Goal: Task Accomplishment & Management: Use online tool/utility

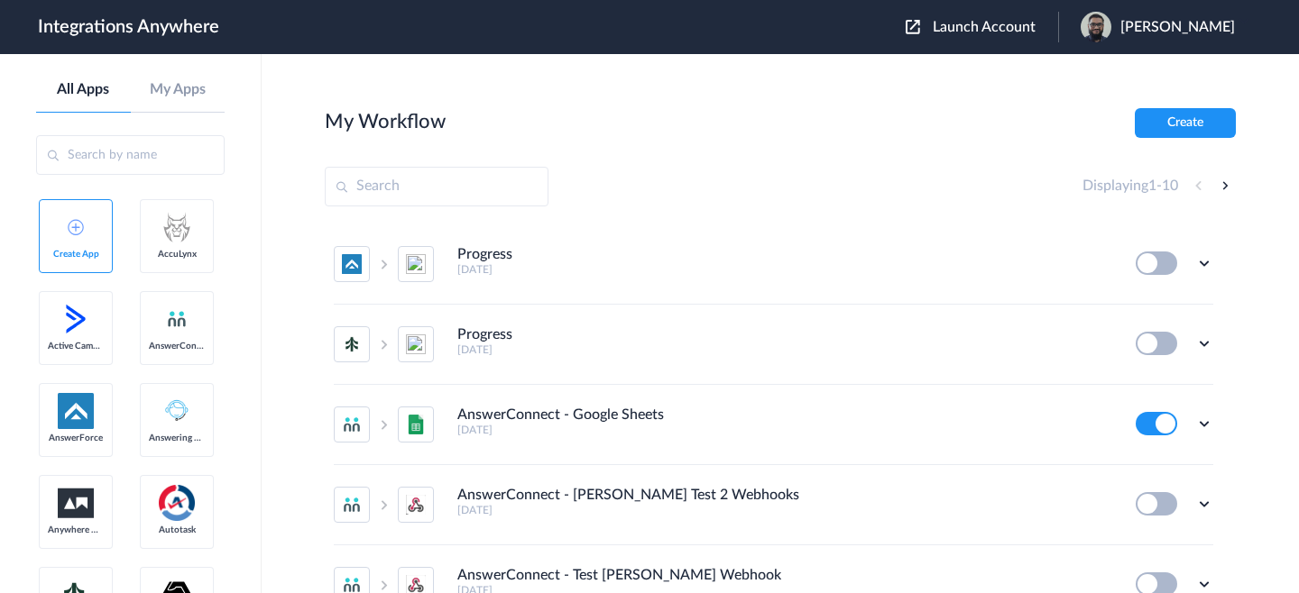
click at [1012, 30] on span "Launch Account" at bounding box center [983, 27] width 103 height 14
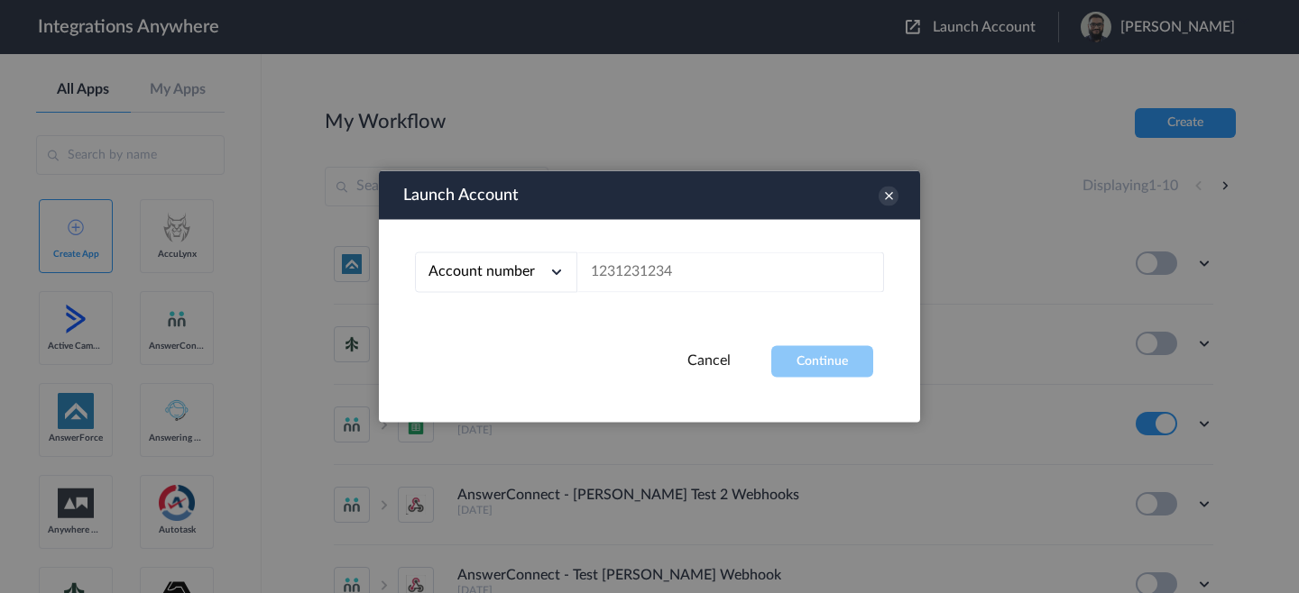
click at [641, 274] on div "Account number Account number Email address" at bounding box center [649, 283] width 541 height 126
click at [643, 273] on input "text" at bounding box center [730, 273] width 307 height 41
paste input "8662241814"
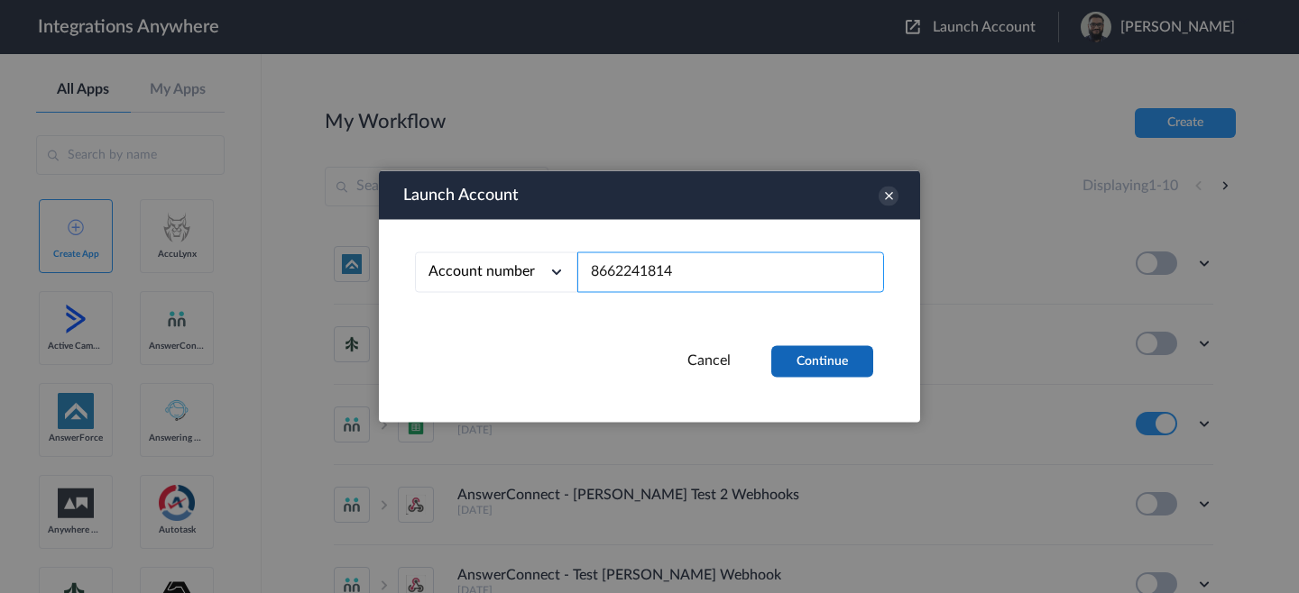
type input "8662241814"
click at [789, 367] on button "Continue" at bounding box center [822, 362] width 102 height 32
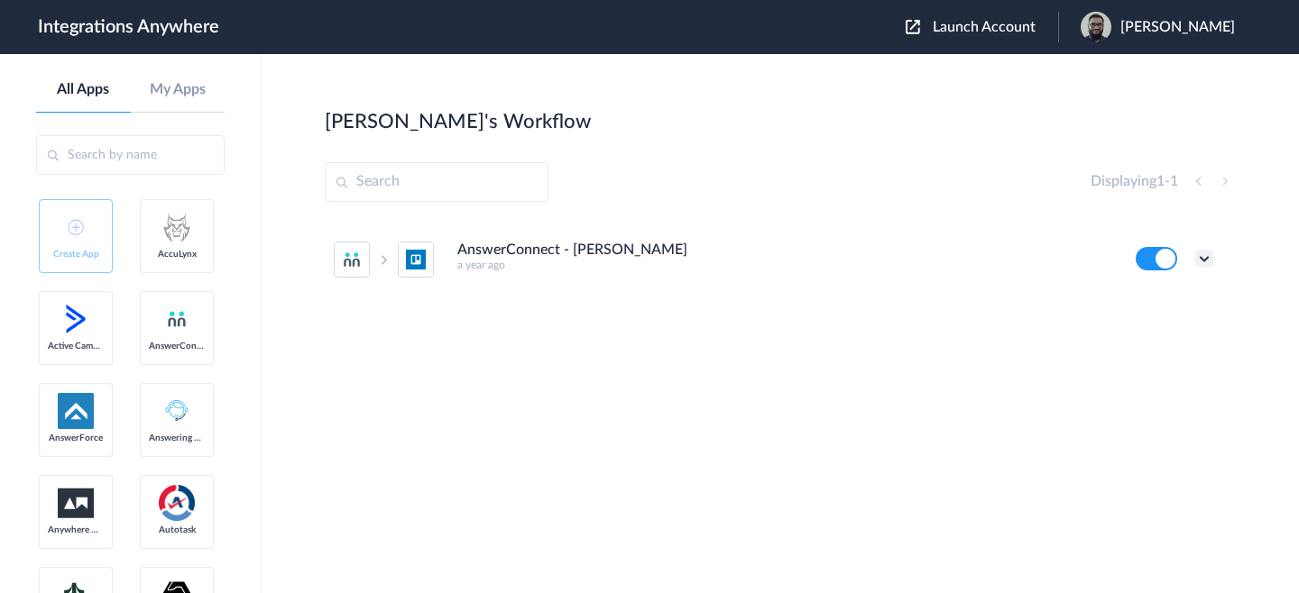
click at [1199, 262] on icon at bounding box center [1204, 259] width 18 height 18
click at [1169, 299] on li "Edit" at bounding box center [1154, 300] width 117 height 33
click at [1206, 262] on icon at bounding box center [1204, 259] width 18 height 18
click at [1167, 294] on li "Edit" at bounding box center [1154, 300] width 117 height 33
click at [1211, 262] on icon at bounding box center [1204, 259] width 18 height 18
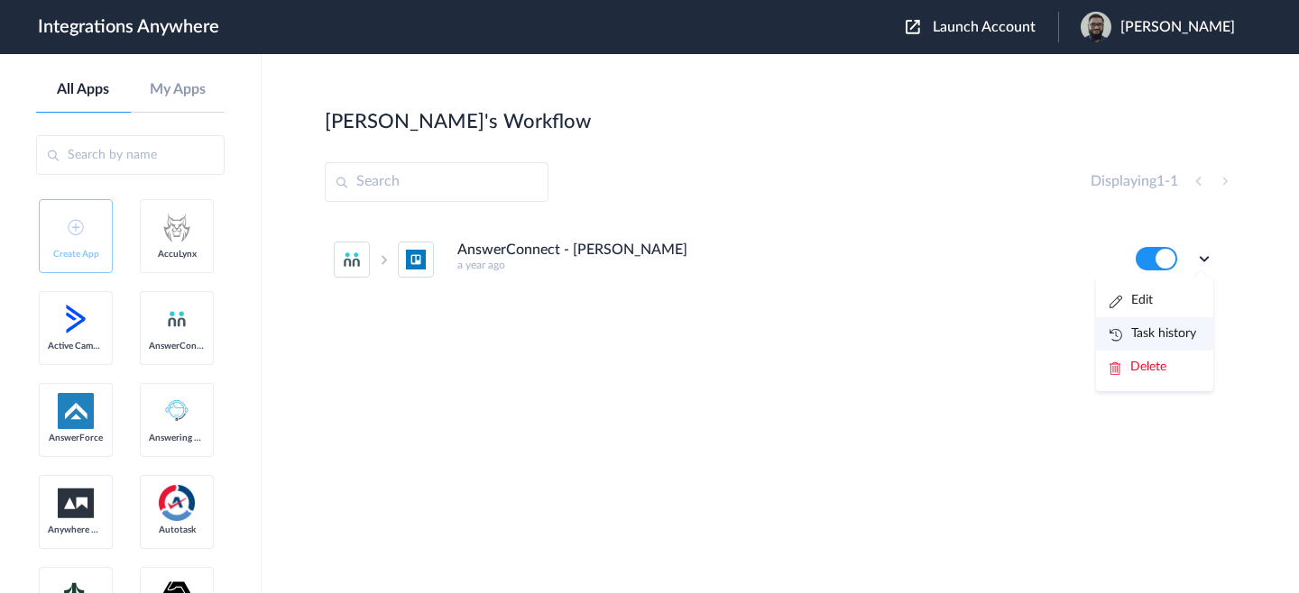
click at [1175, 331] on link "Task history" at bounding box center [1152, 333] width 87 height 13
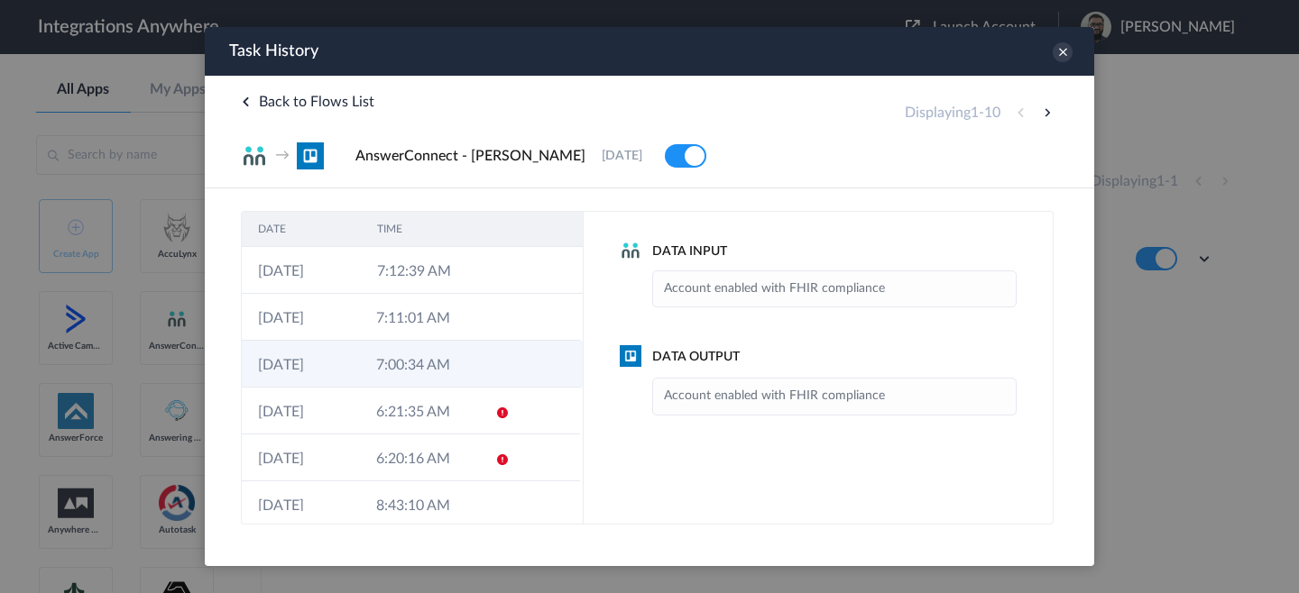
click at [448, 381] on td "7:00:34 AM" at bounding box center [419, 364] width 118 height 47
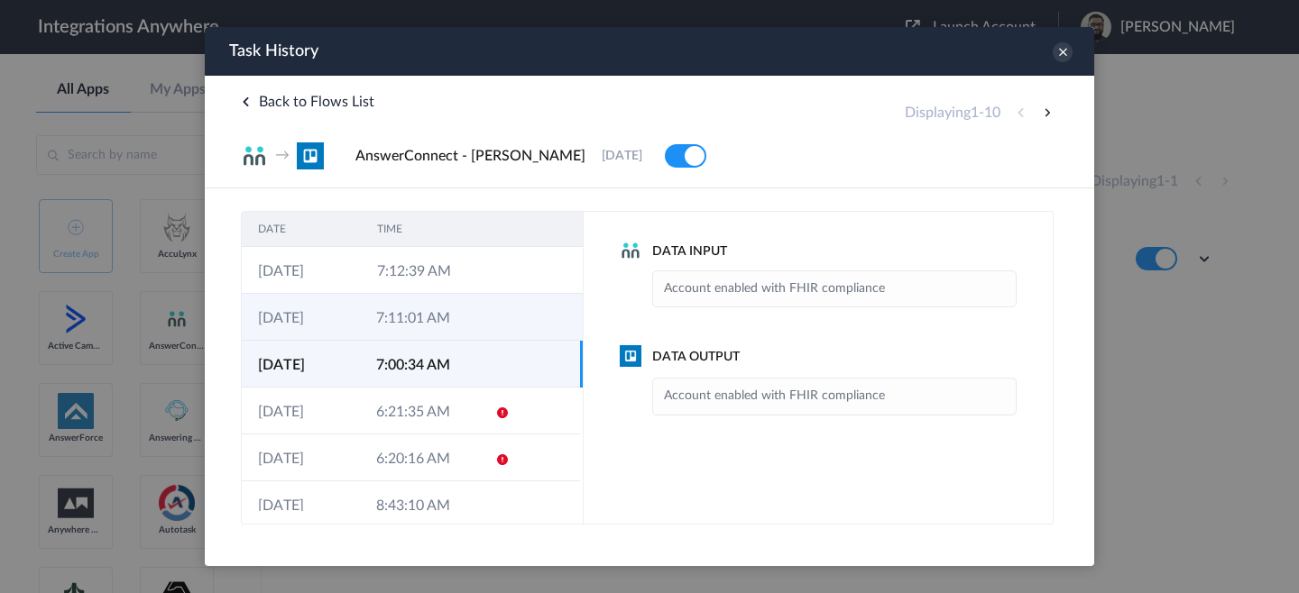
click at [390, 323] on td "7:11:01 AM" at bounding box center [419, 317] width 118 height 47
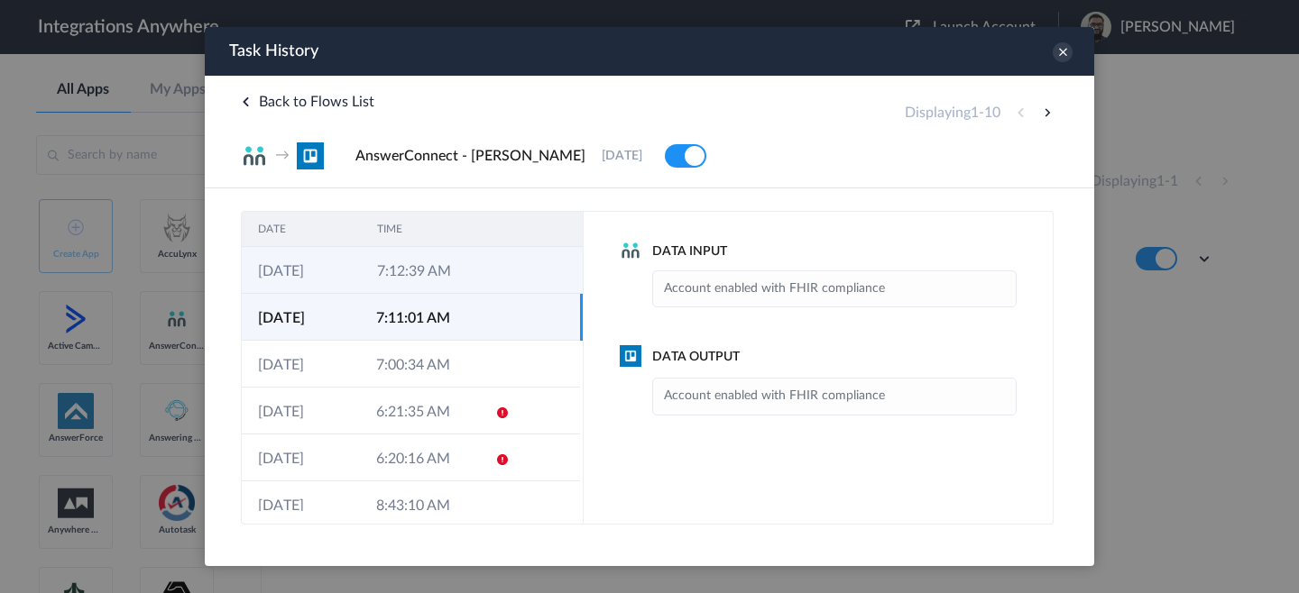
click at [407, 291] on td "7:12:39 AM" at bounding box center [420, 270] width 119 height 47
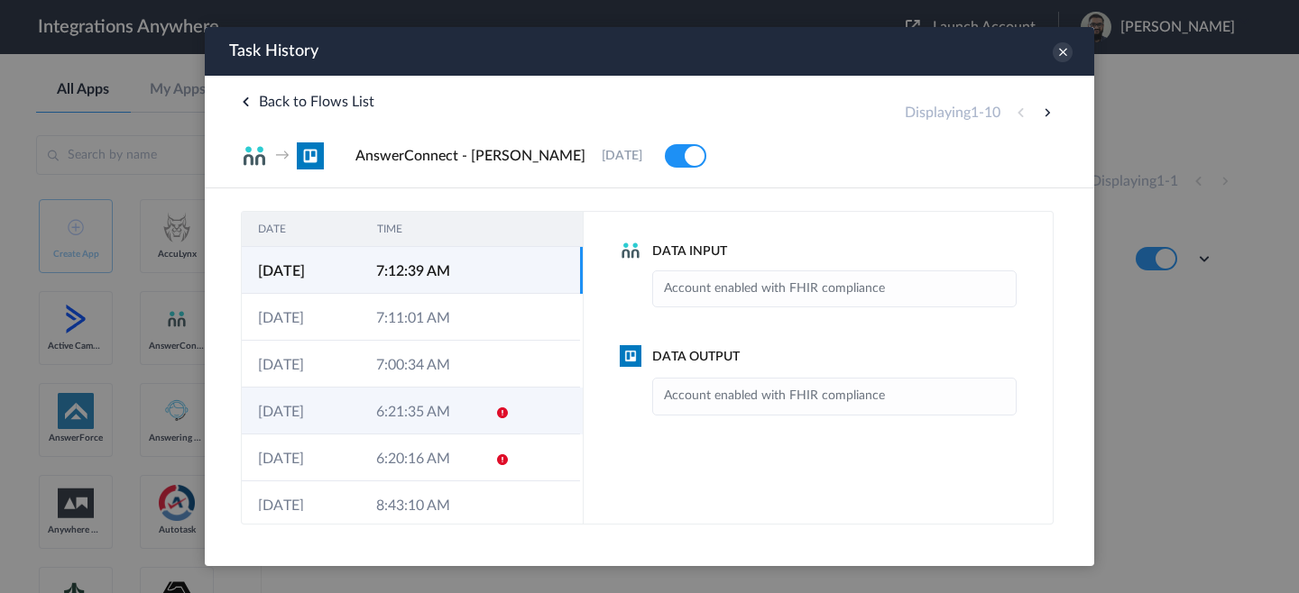
click at [396, 422] on td "6:21:35 AM" at bounding box center [419, 411] width 118 height 47
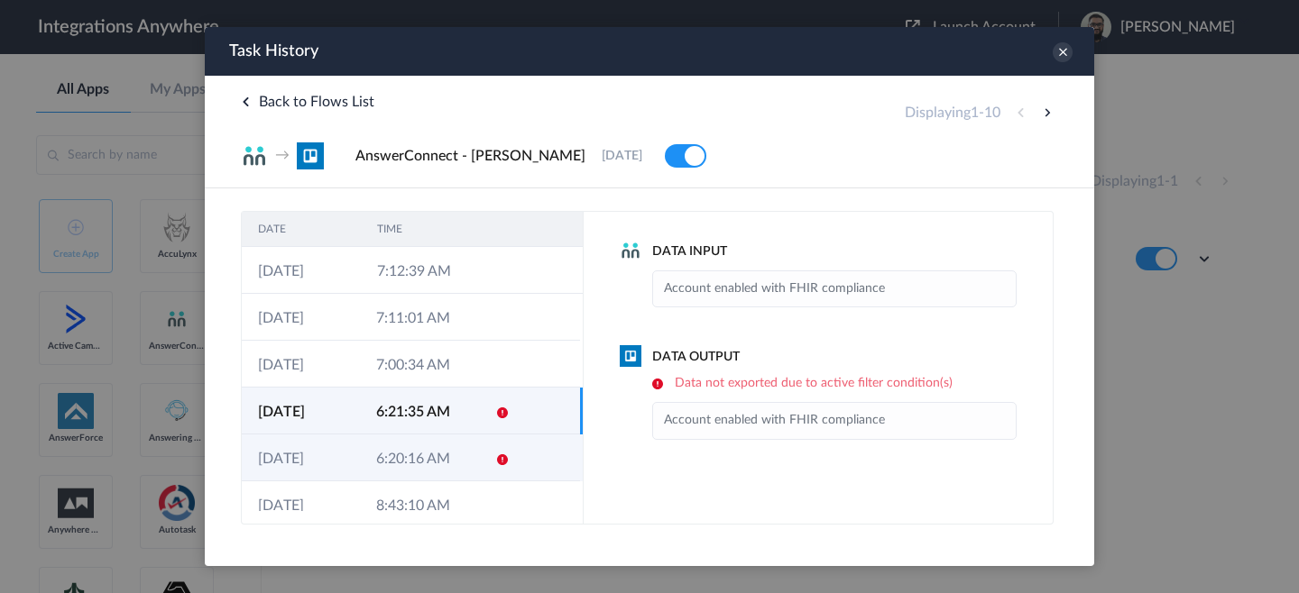
click at [387, 459] on td "6:20:16 AM" at bounding box center [419, 458] width 118 height 47
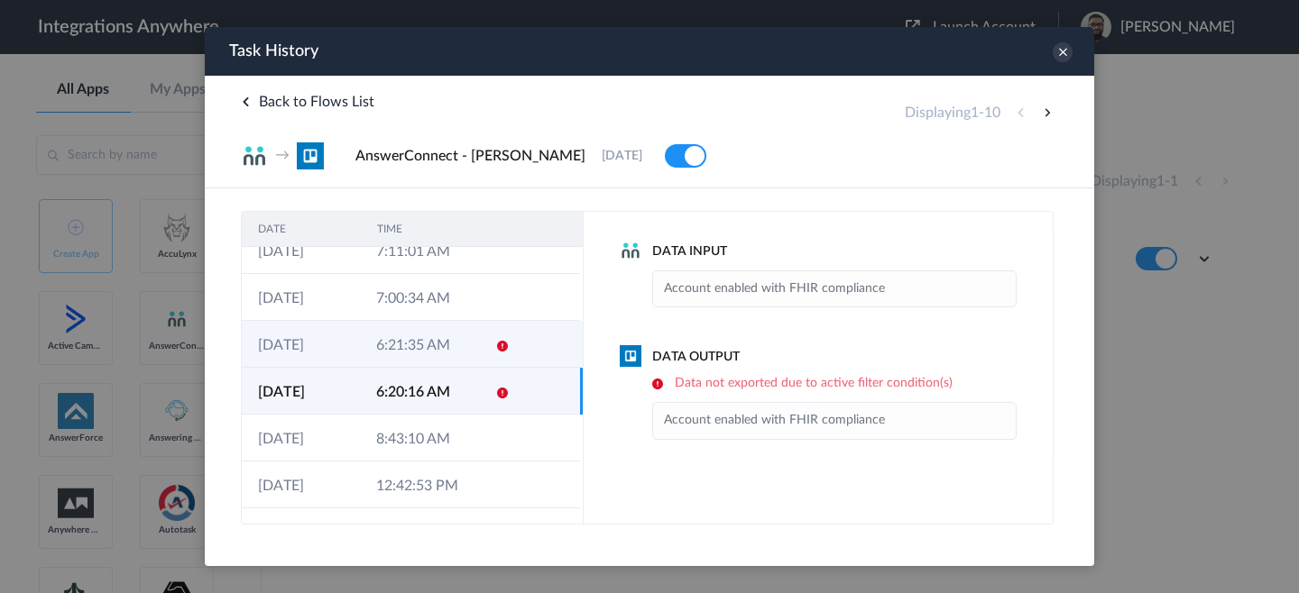
scroll to position [71, 0]
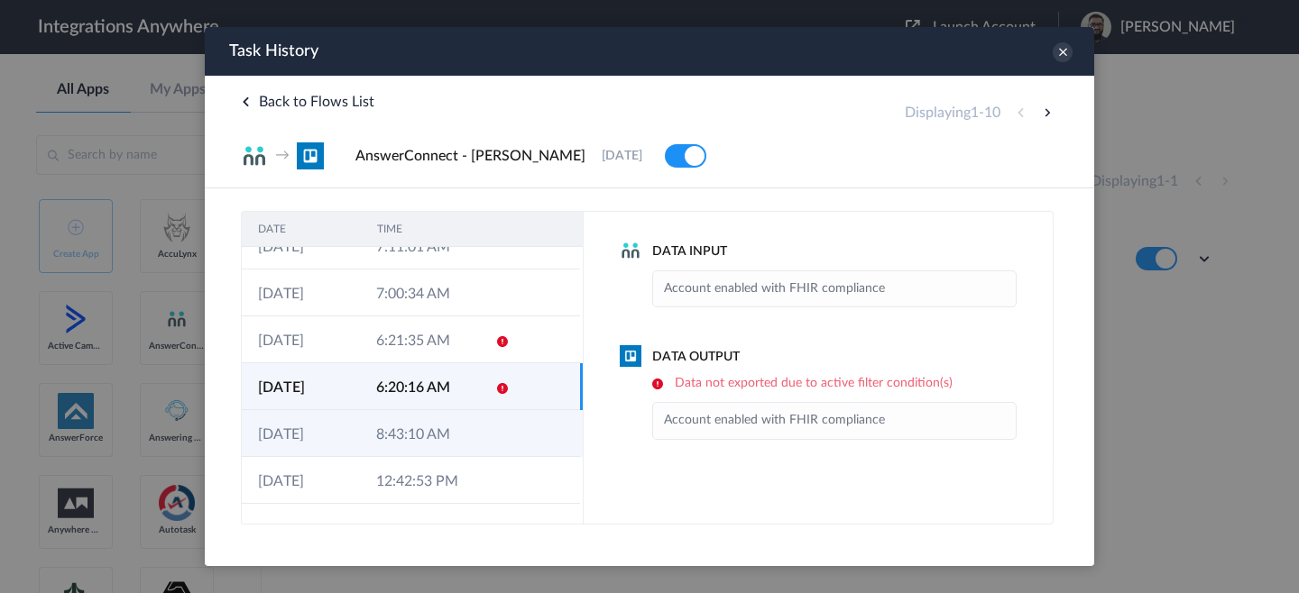
click at [378, 428] on td "8:43:10 AM" at bounding box center [419, 433] width 118 height 47
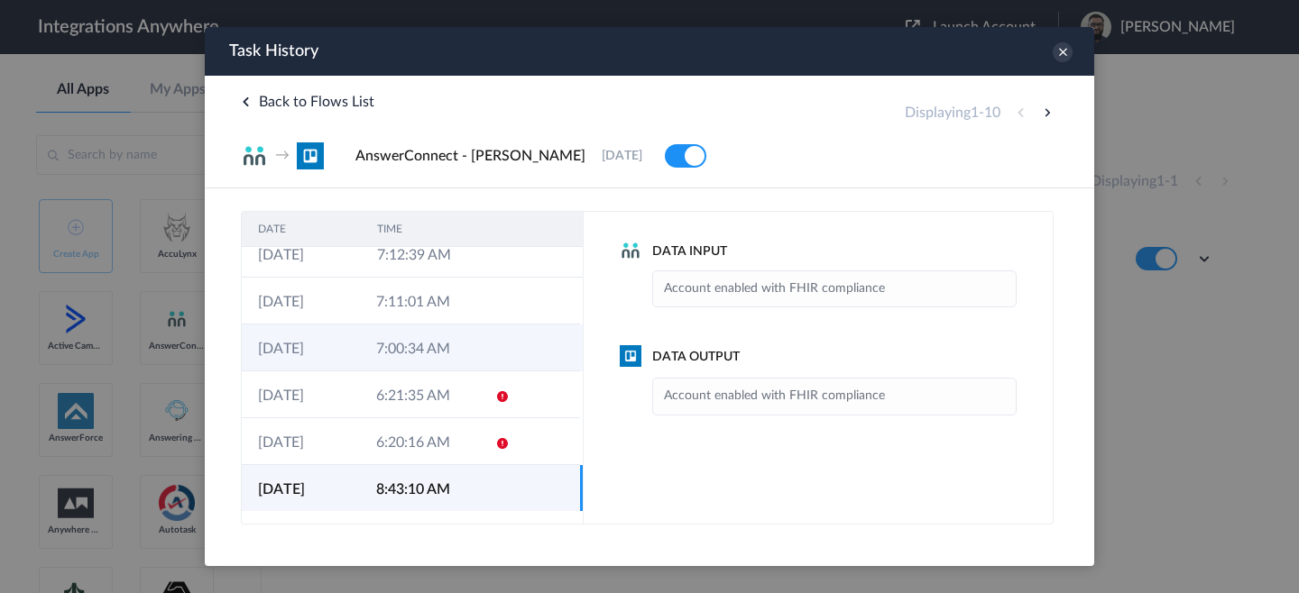
scroll to position [12, 0]
click at [403, 350] on td "7:00:34 AM" at bounding box center [419, 352] width 118 height 47
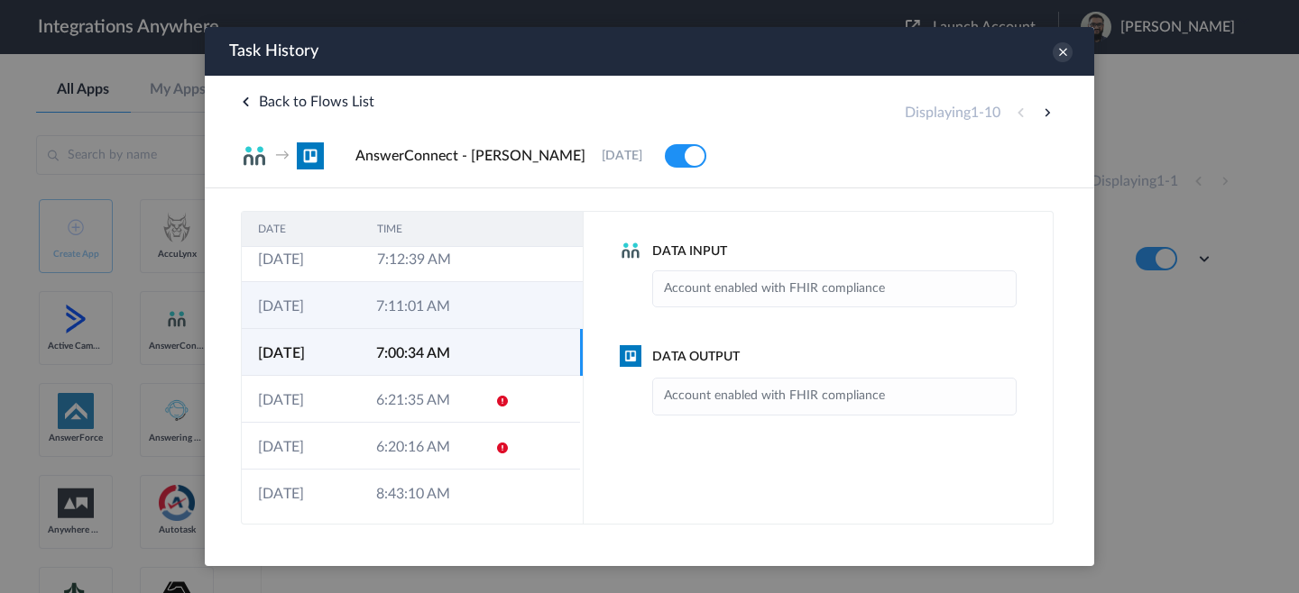
click at [405, 310] on td "7:11:01 AM" at bounding box center [419, 305] width 118 height 47
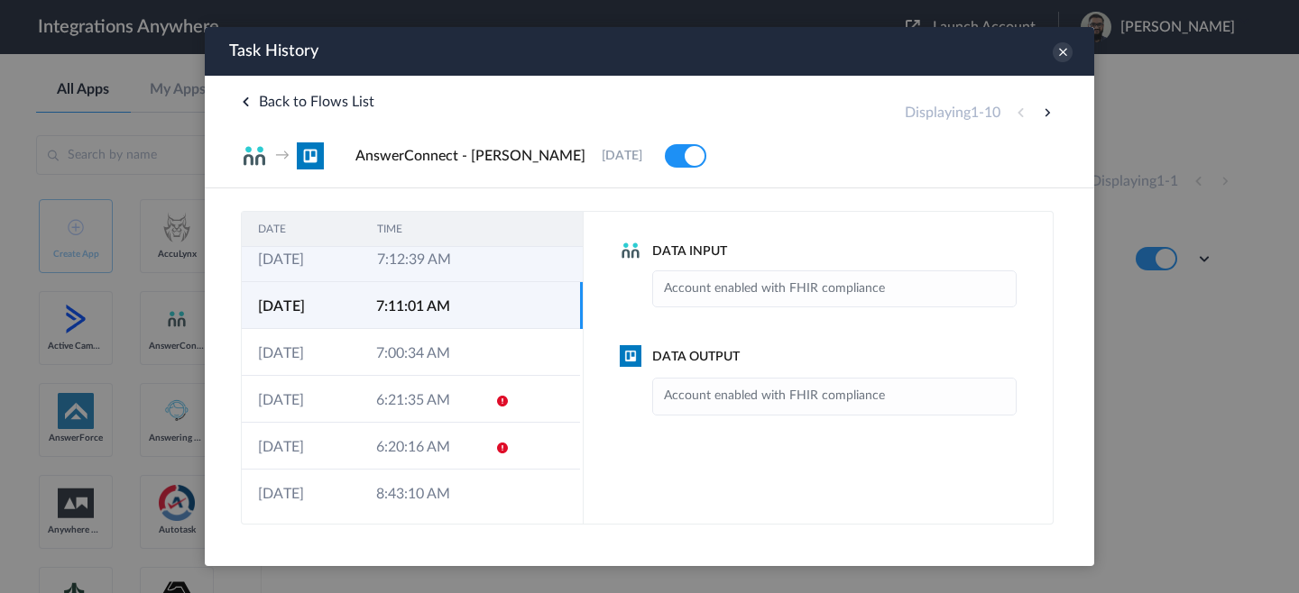
click at [408, 278] on td "7:12:39 AM" at bounding box center [420, 258] width 119 height 47
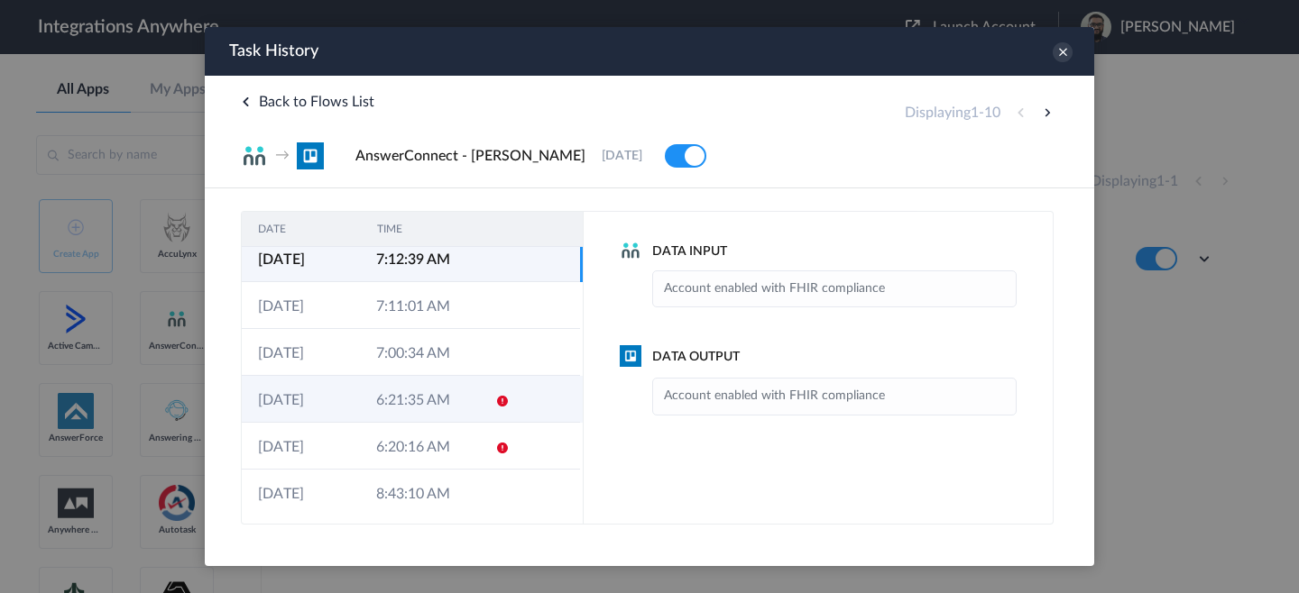
click at [495, 409] on icon at bounding box center [502, 401] width 14 height 14
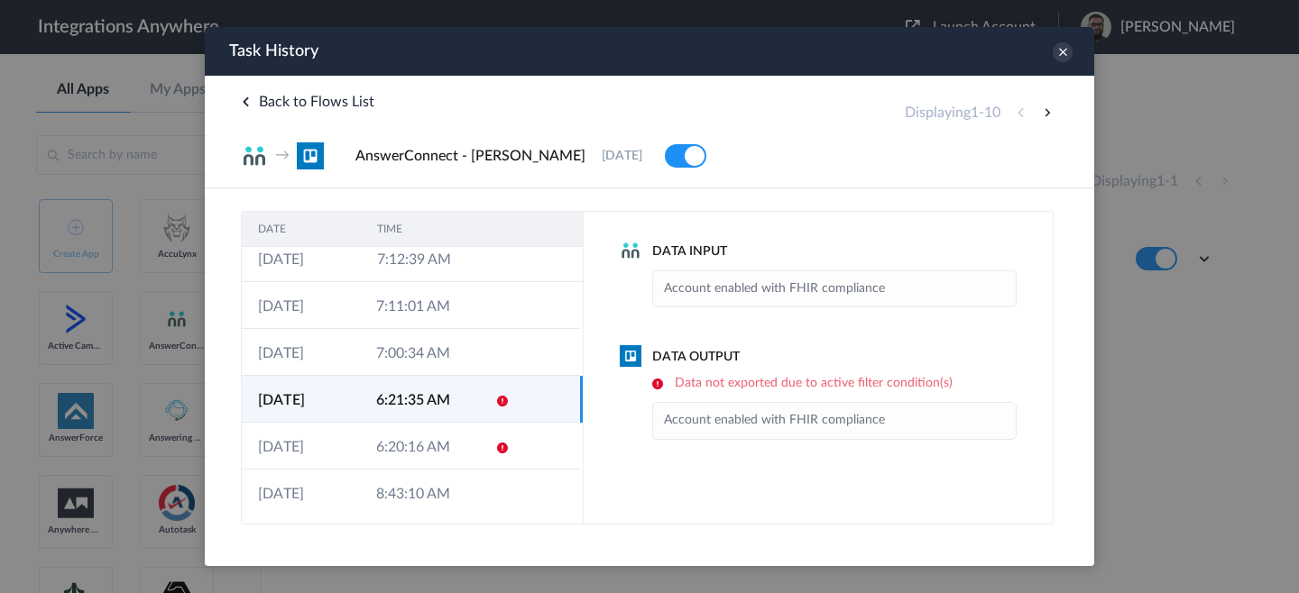
scroll to position [0, 0]
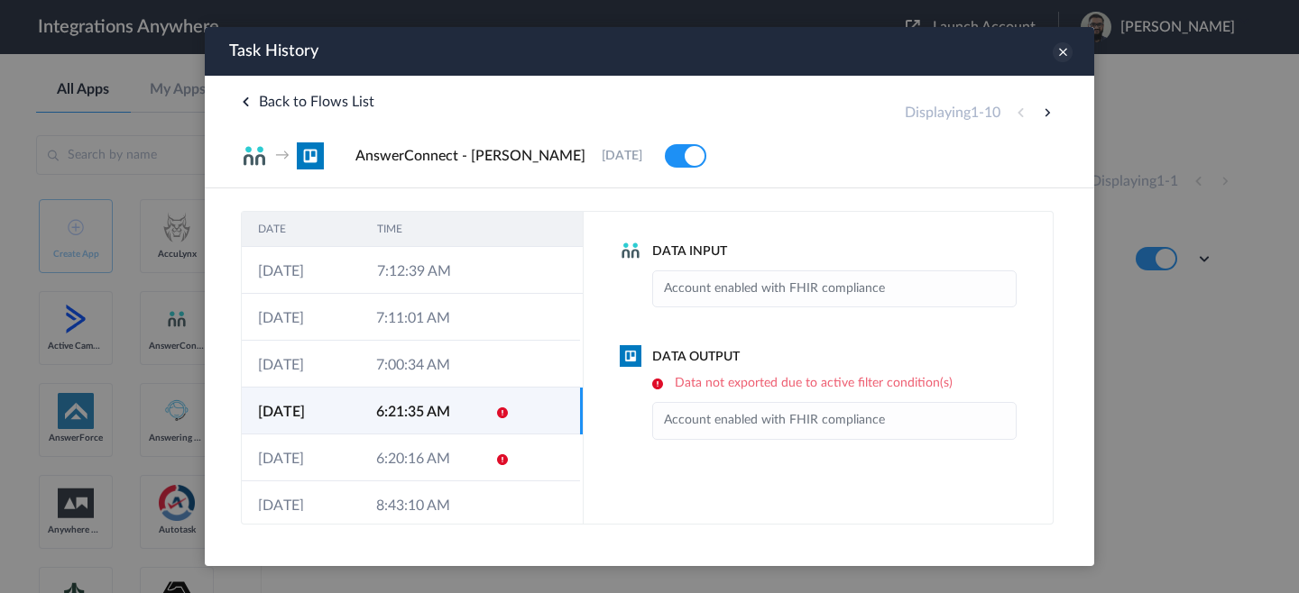
click at [1063, 60] on icon at bounding box center [1062, 52] width 20 height 20
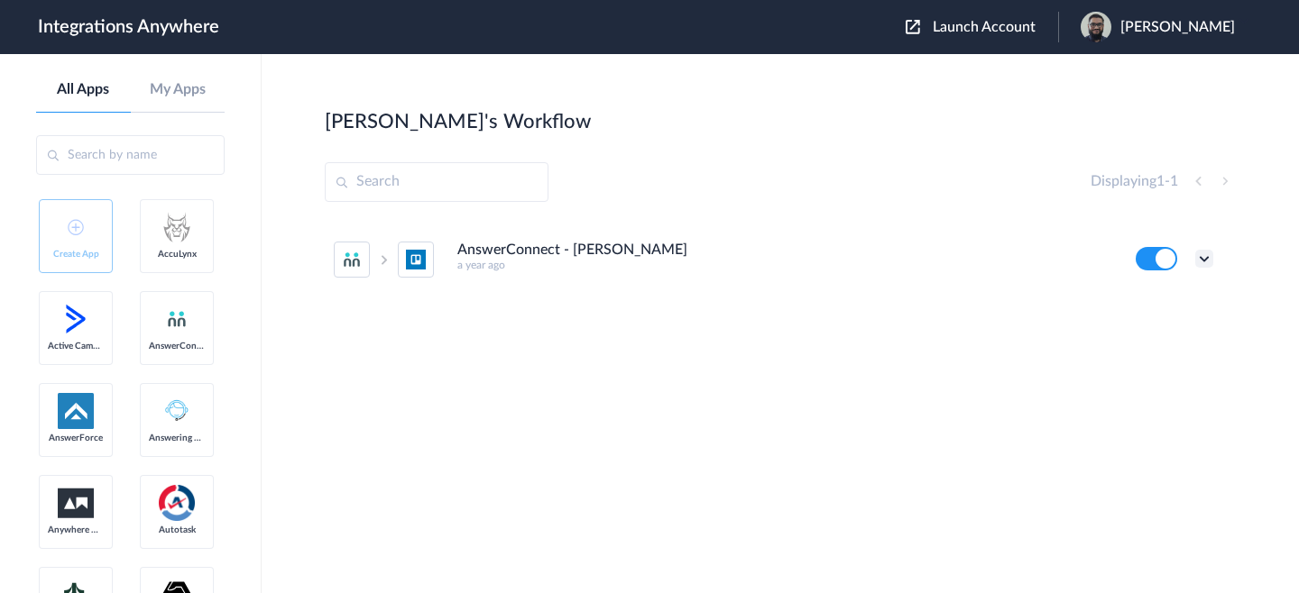
click at [1208, 262] on icon at bounding box center [1204, 259] width 18 height 18
click at [1157, 301] on li "Edit" at bounding box center [1154, 300] width 117 height 33
click at [1206, 253] on div "Edit Task history Delete" at bounding box center [1174, 258] width 78 height 23
click at [1206, 253] on icon at bounding box center [1204, 259] width 18 height 18
click at [1170, 337] on link "Task history" at bounding box center [1152, 333] width 87 height 13
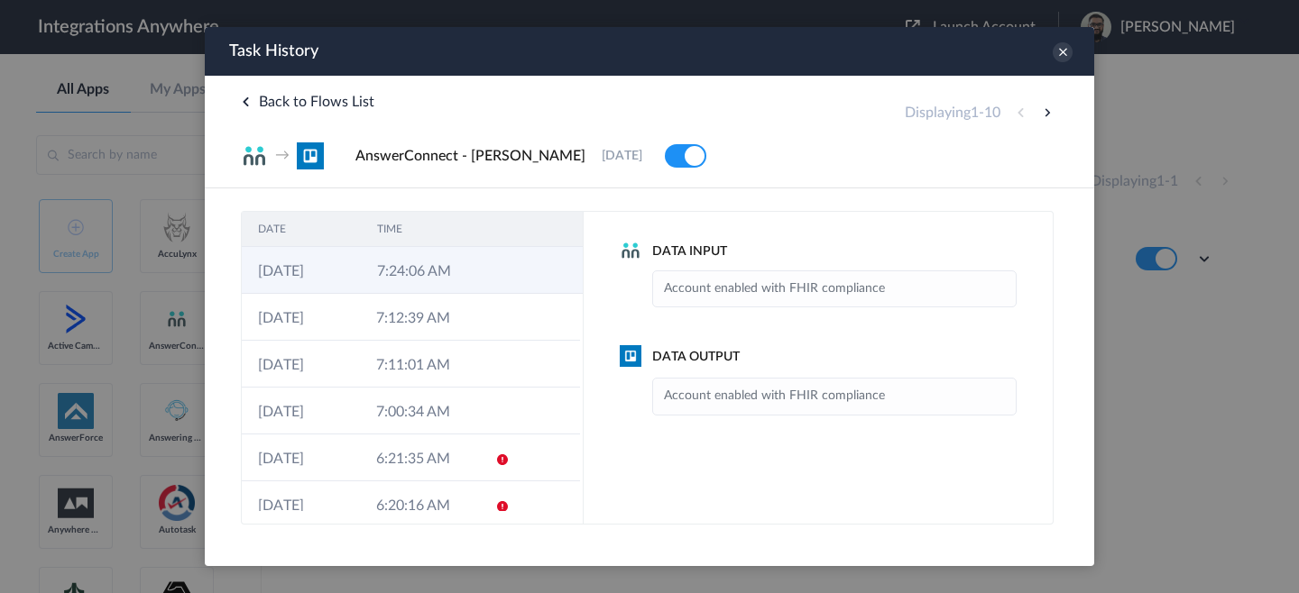
click at [409, 269] on td "7:24:06 AM" at bounding box center [420, 270] width 119 height 47
click at [714, 356] on h4 "Data Output" at bounding box center [818, 357] width 397 height 19
click at [816, 335] on div "Data Input Account enabled with FHIR compliance Data Output Account enabled wit…" at bounding box center [818, 368] width 470 height 314
click at [801, 400] on li "Account enabled with FHIR compliance" at bounding box center [834, 396] width 341 height 26
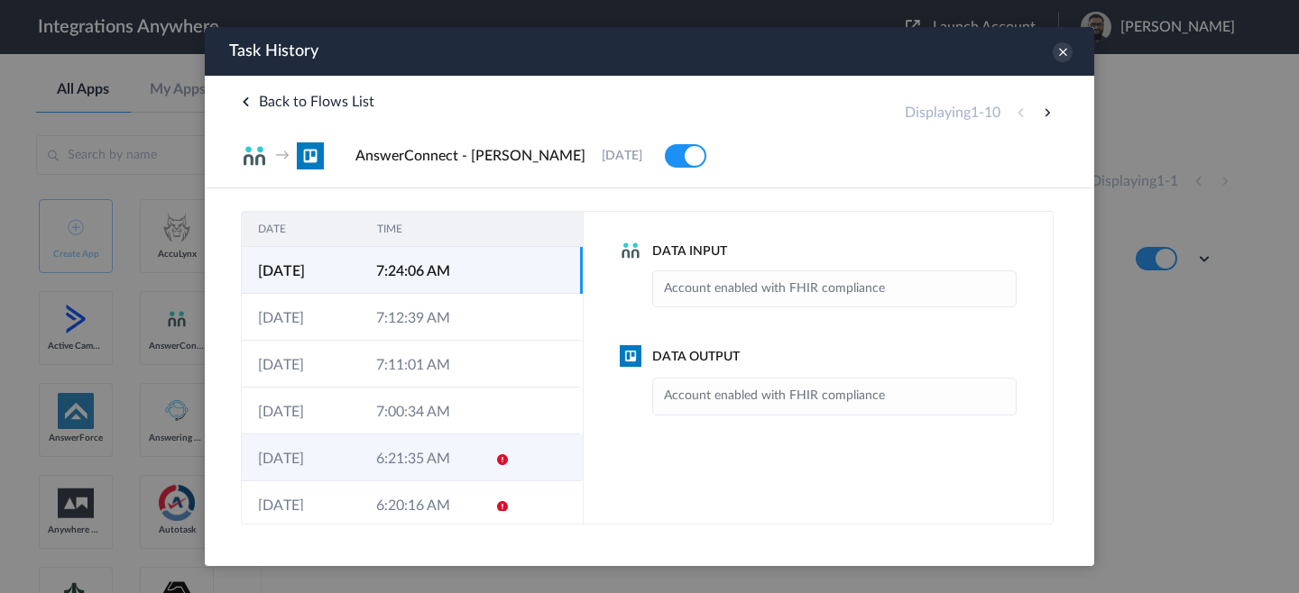
click at [354, 458] on td "06-10-2025" at bounding box center [301, 458] width 118 height 47
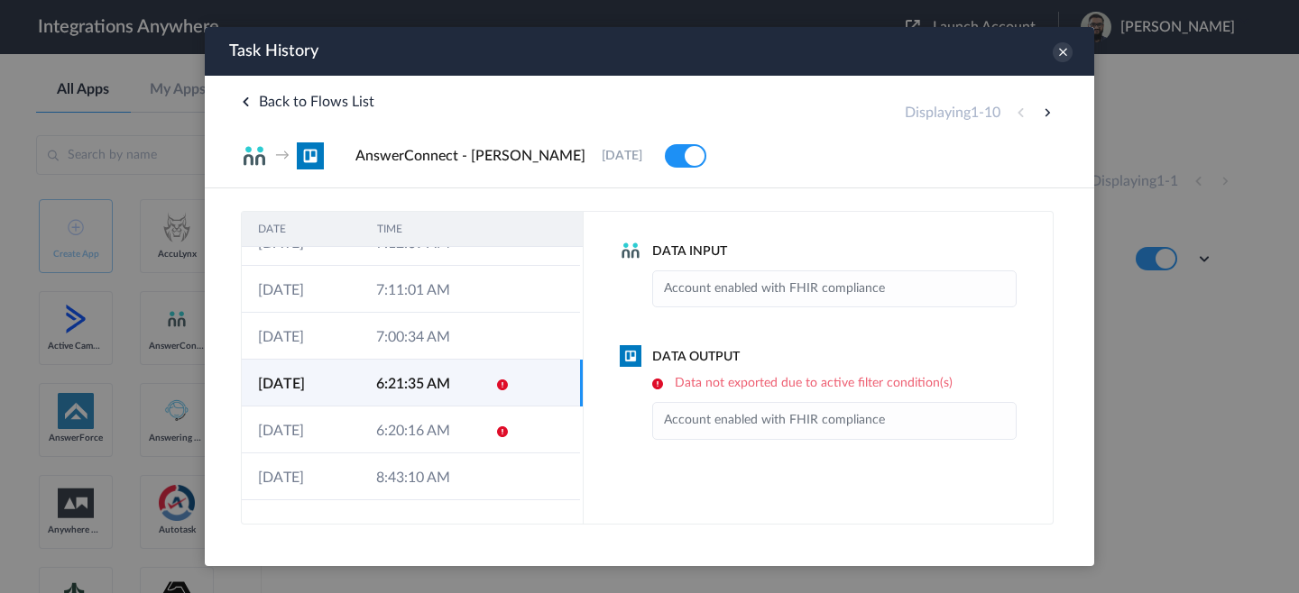
scroll to position [77, 0]
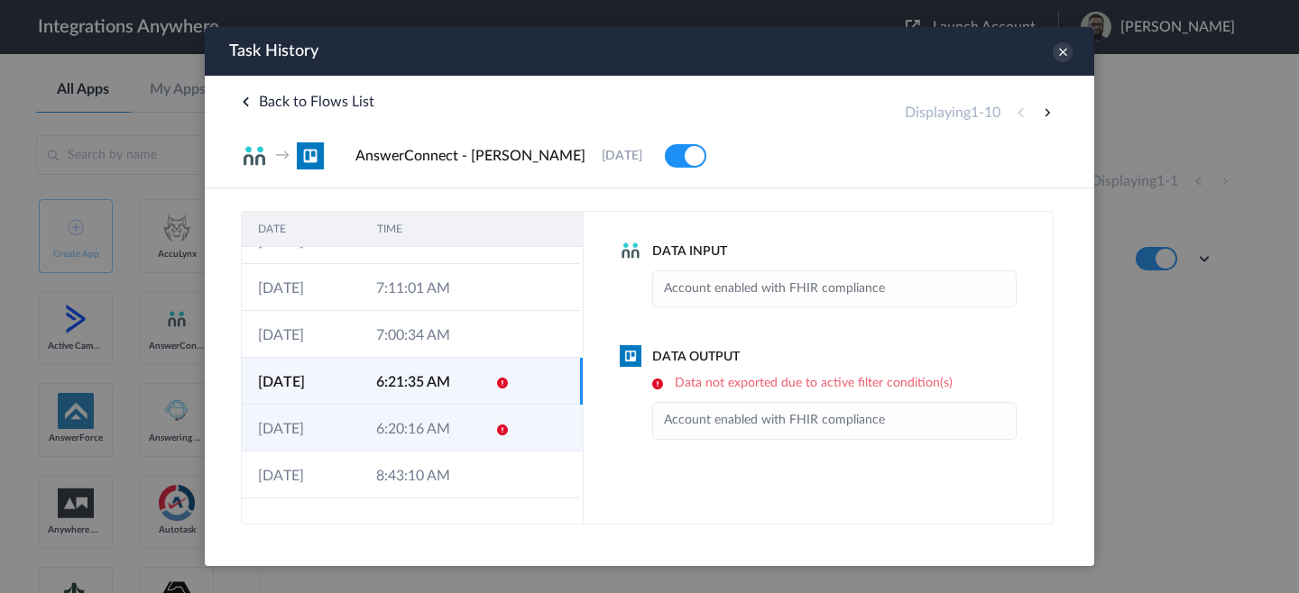
click at [378, 440] on td "6:20:16 AM" at bounding box center [419, 428] width 118 height 47
click at [398, 399] on td "6:21:35 AM" at bounding box center [419, 381] width 118 height 47
click at [439, 425] on td "6:20:16 AM" at bounding box center [419, 428] width 118 height 47
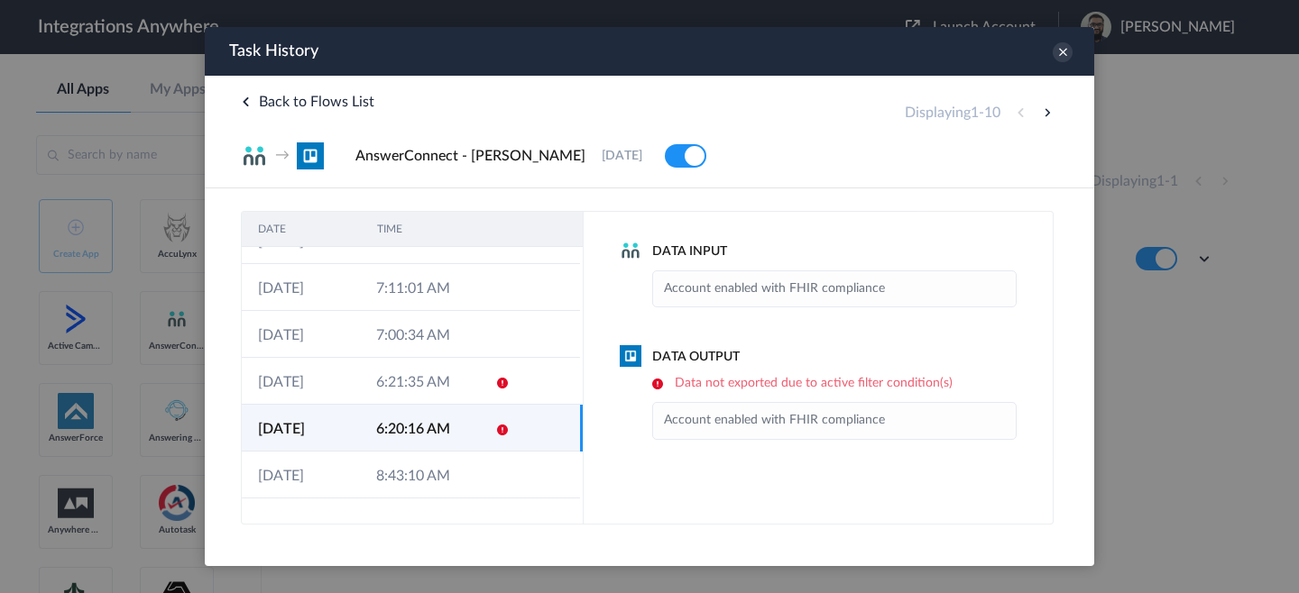
click at [647, 456] on div "Data Input Account enabled with FHIR compliance Data Output Data not exported d…" at bounding box center [818, 368] width 470 height 314
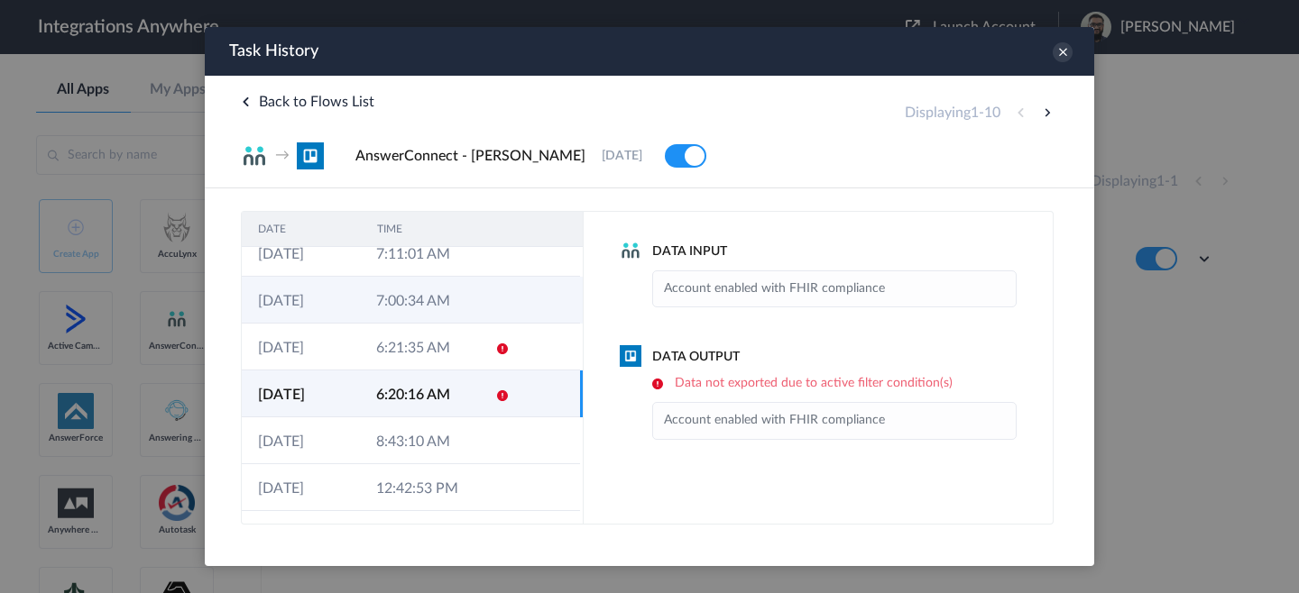
scroll to position [115, 0]
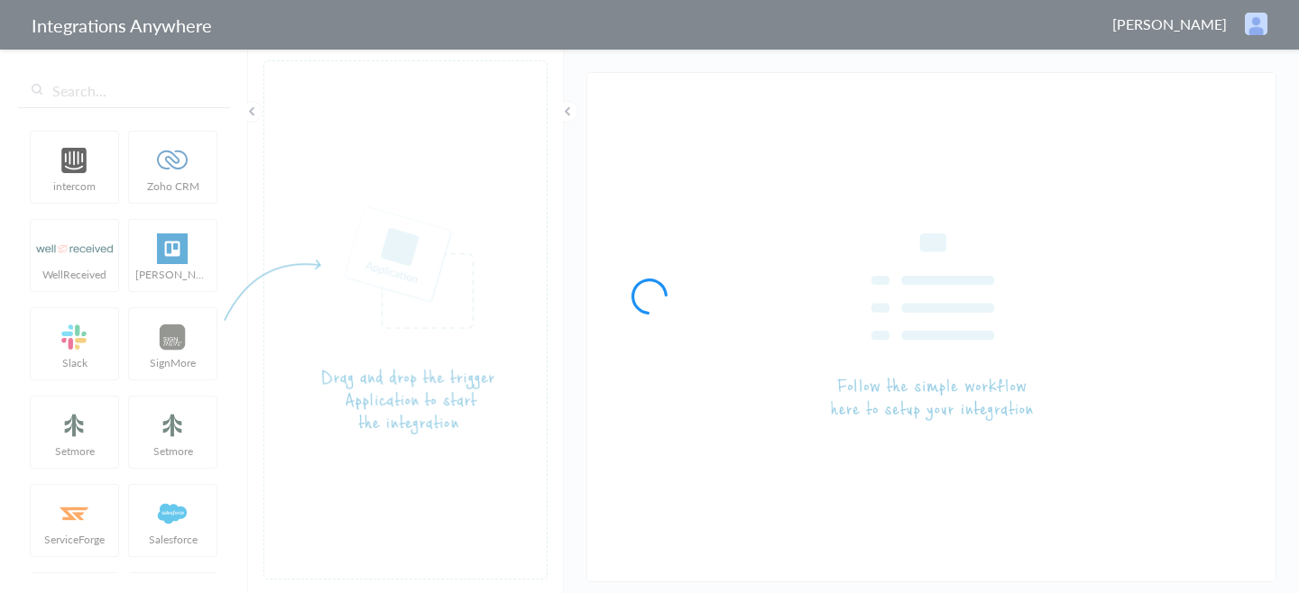
type input "AnswerConnect - [PERSON_NAME]"
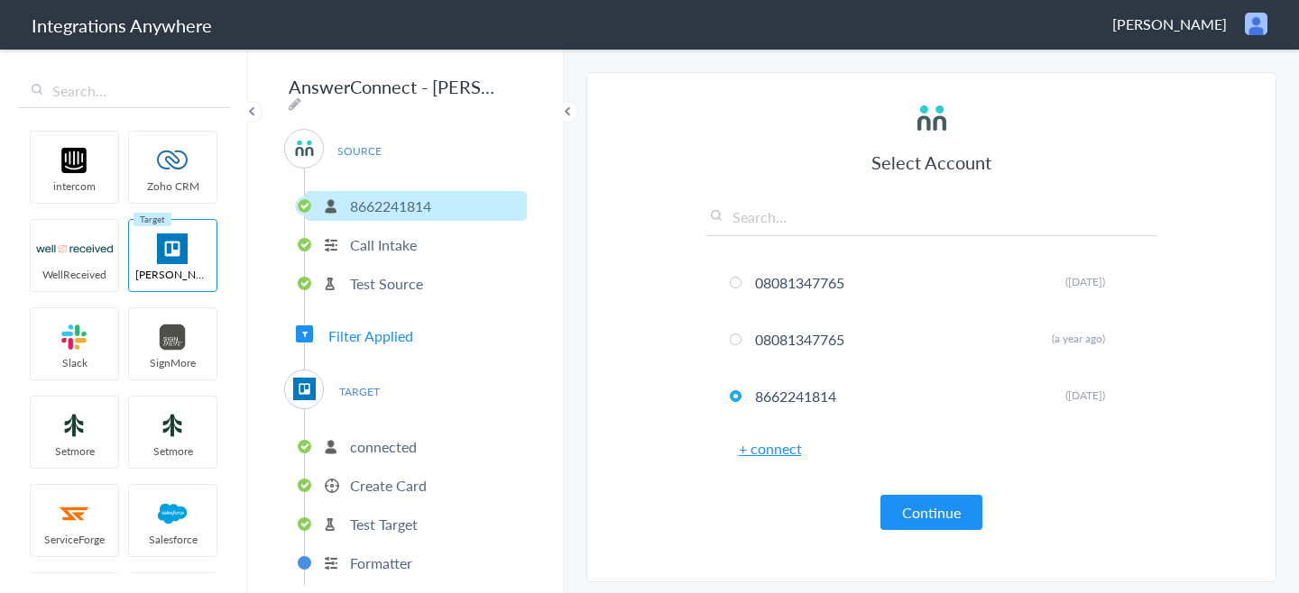
click at [354, 315] on div "SOURCE 8662241814 Call Intake Test Source Filter Applied TARGET connected Creat…" at bounding box center [405, 357] width 243 height 457
click at [373, 327] on span "Filter Applied" at bounding box center [370, 336] width 85 height 21
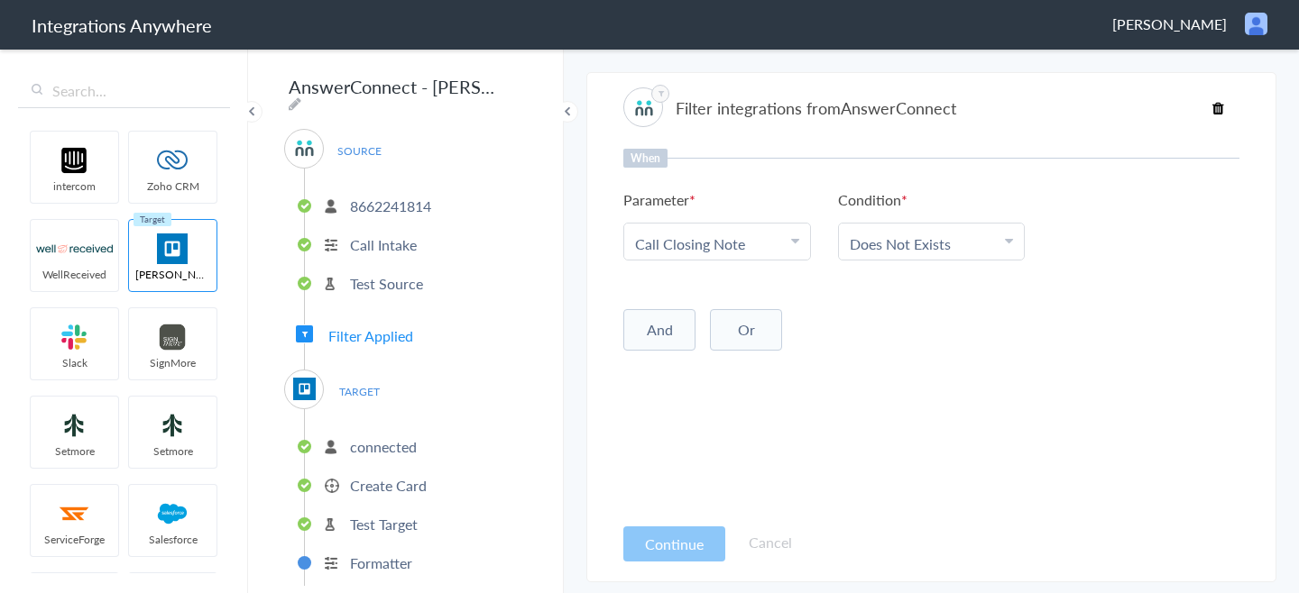
scroll to position [10, 0]
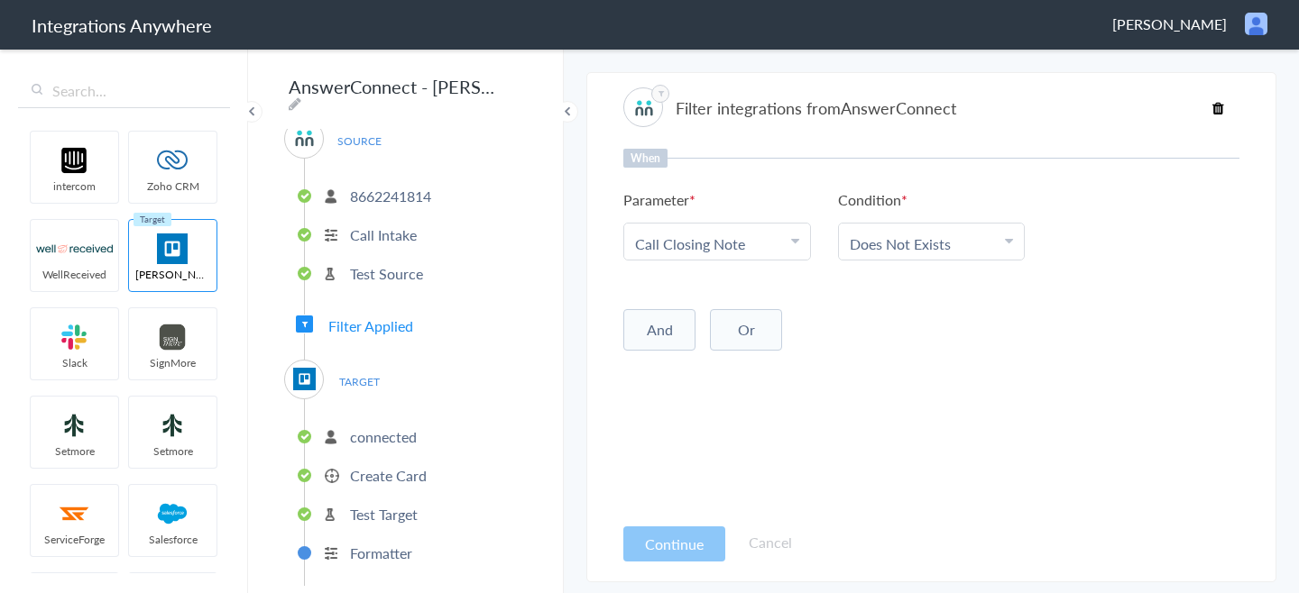
click at [807, 396] on div "When Parameter Choose Parameter Call Closing Note Name Email Phone Company's Na…" at bounding box center [931, 331] width 616 height 364
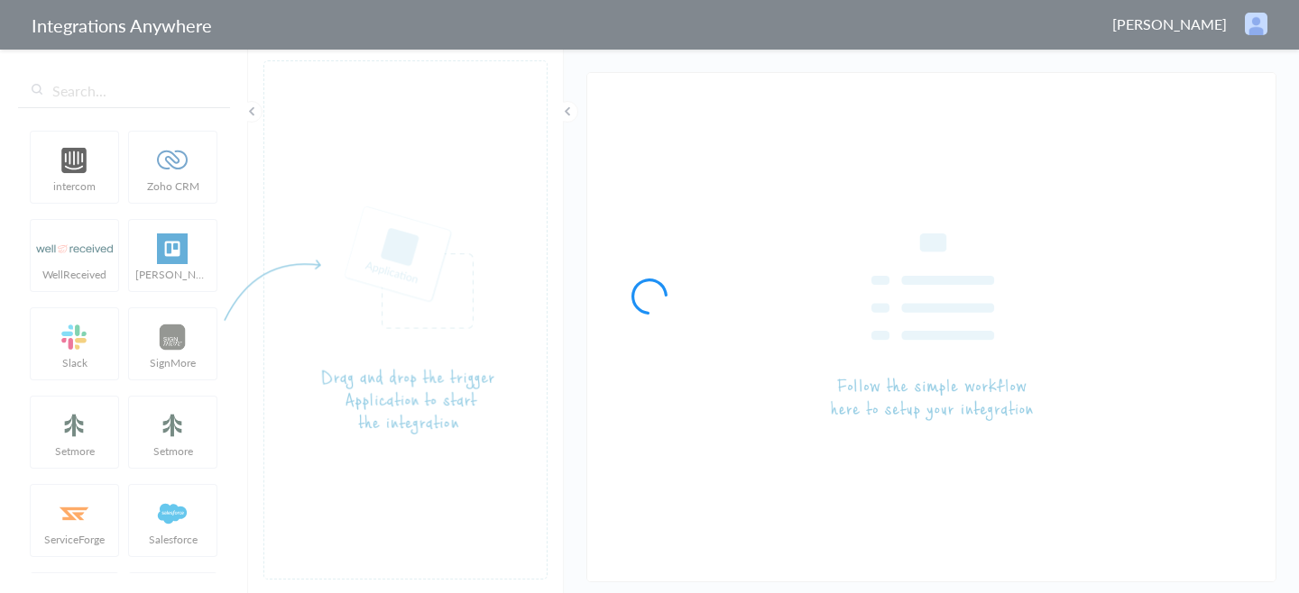
type input "AnswerConnect - [PERSON_NAME]"
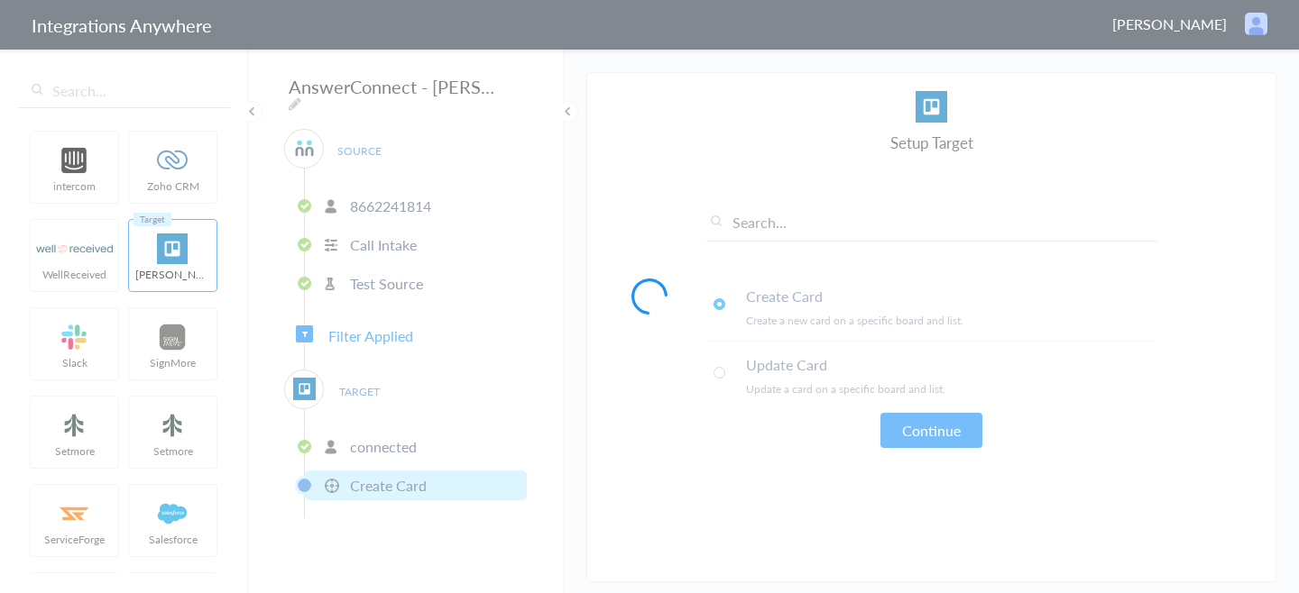
click at [407, 322] on div at bounding box center [649, 296] width 1299 height 593
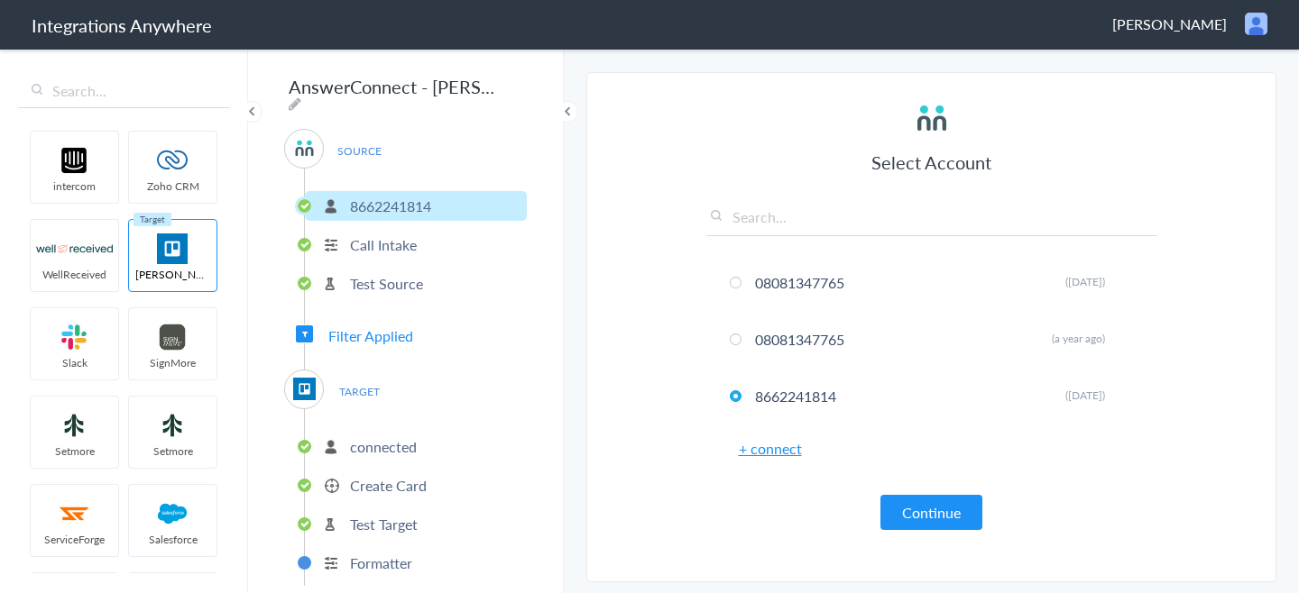
click at [394, 331] on span "Filter Applied" at bounding box center [370, 336] width 85 height 21
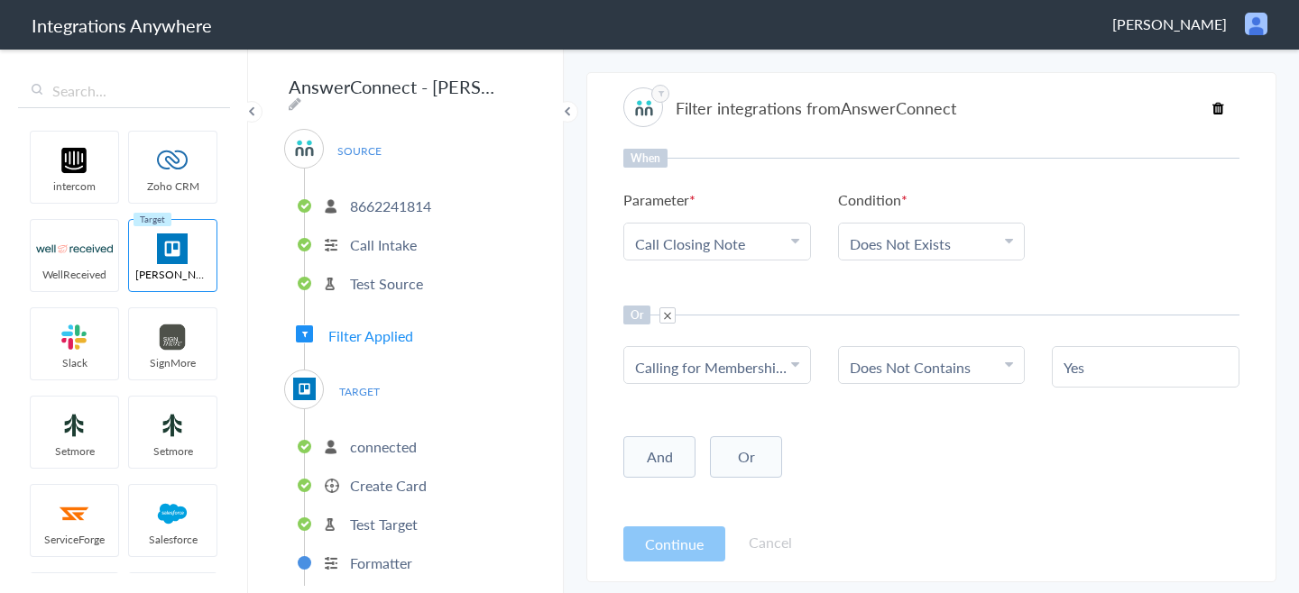
click at [768, 378] on link "Choose Parameter Calling for Membership, Billing, Insurance or Claims?" at bounding box center [717, 365] width 186 height 36
click at [907, 384] on ul "Choose Parameter Calling for Membership, Billing, Insurance or Claims? Name Ema…" at bounding box center [931, 366] width 616 height 41
click at [910, 376] on link "Does Not Contains" at bounding box center [910, 367] width 121 height 21
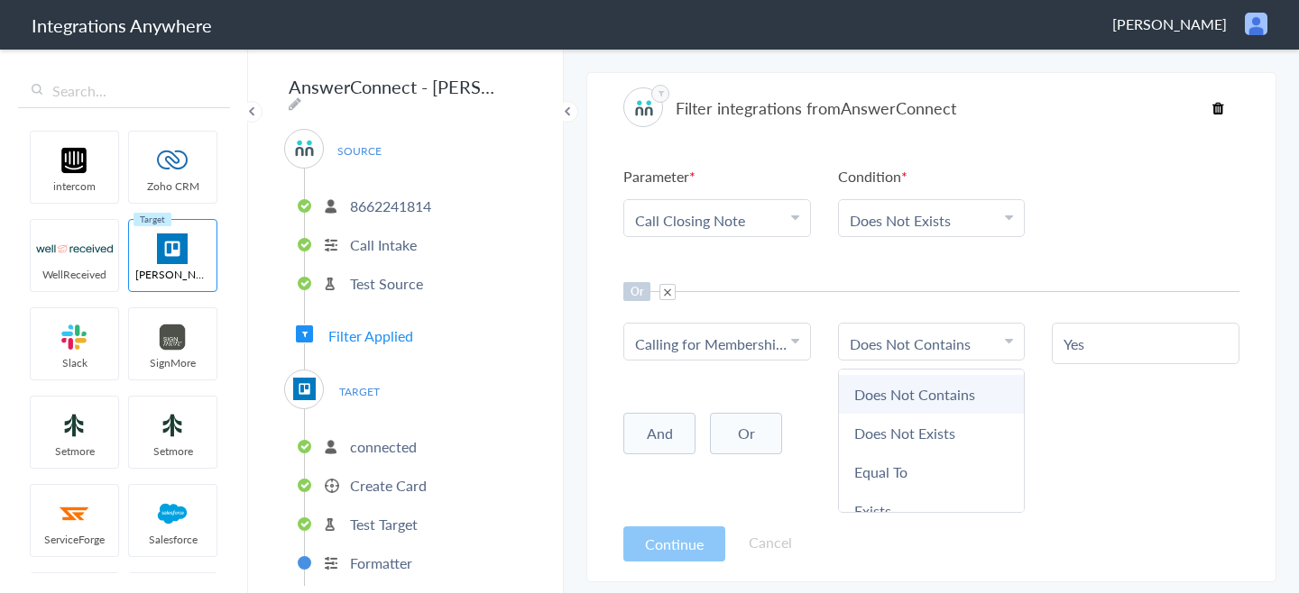
scroll to position [95, 0]
click at [1080, 459] on div "When Parameter Choose Parameter Call Closing Note Name Email Phone Company's Na…" at bounding box center [931, 331] width 616 height 364
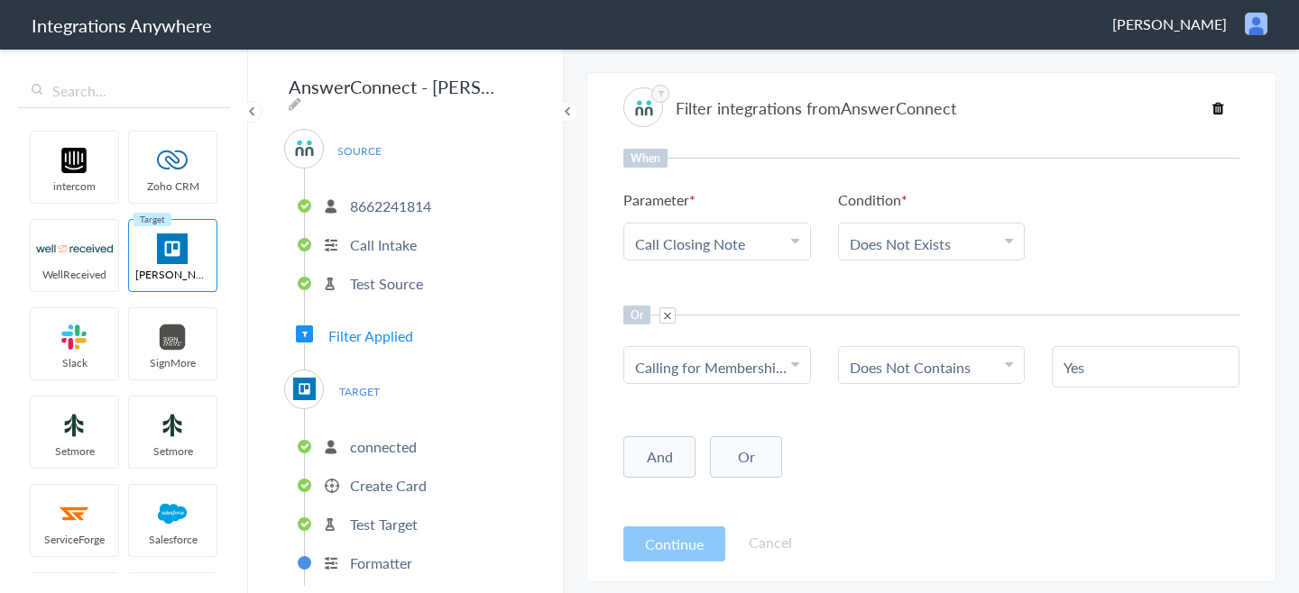
scroll to position [0, 0]
click at [1201, 356] on div "Yes" at bounding box center [1146, 366] width 188 height 41
click at [1145, 363] on input "Yes" at bounding box center [1145, 367] width 164 height 21
drag, startPoint x: 1064, startPoint y: 371, endPoint x: 1077, endPoint y: 369, distance: 12.8
click at [1077, 369] on div "Yes" at bounding box center [1146, 366] width 188 height 41
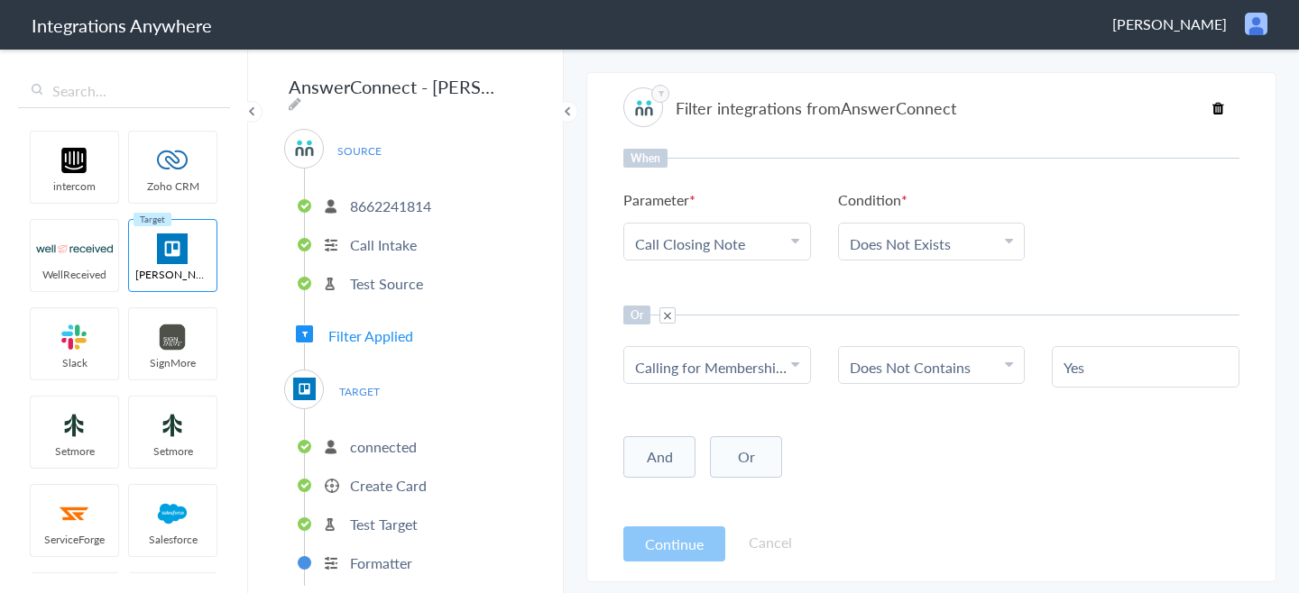
click at [1068, 365] on input "Yes" at bounding box center [1145, 367] width 164 height 21
click at [1098, 405] on div "When Parameter Choose Parameter Call Closing Note Name Email Phone Company's Na…" at bounding box center [931, 331] width 616 height 364
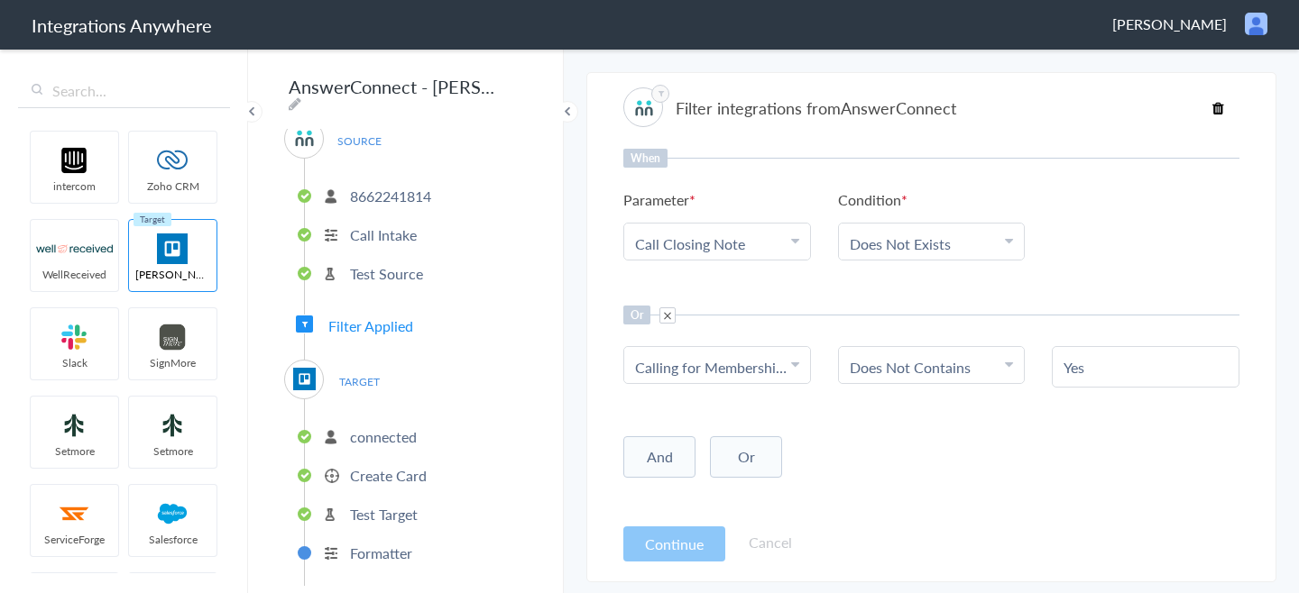
click at [411, 465] on p "Create Card" at bounding box center [388, 475] width 77 height 21
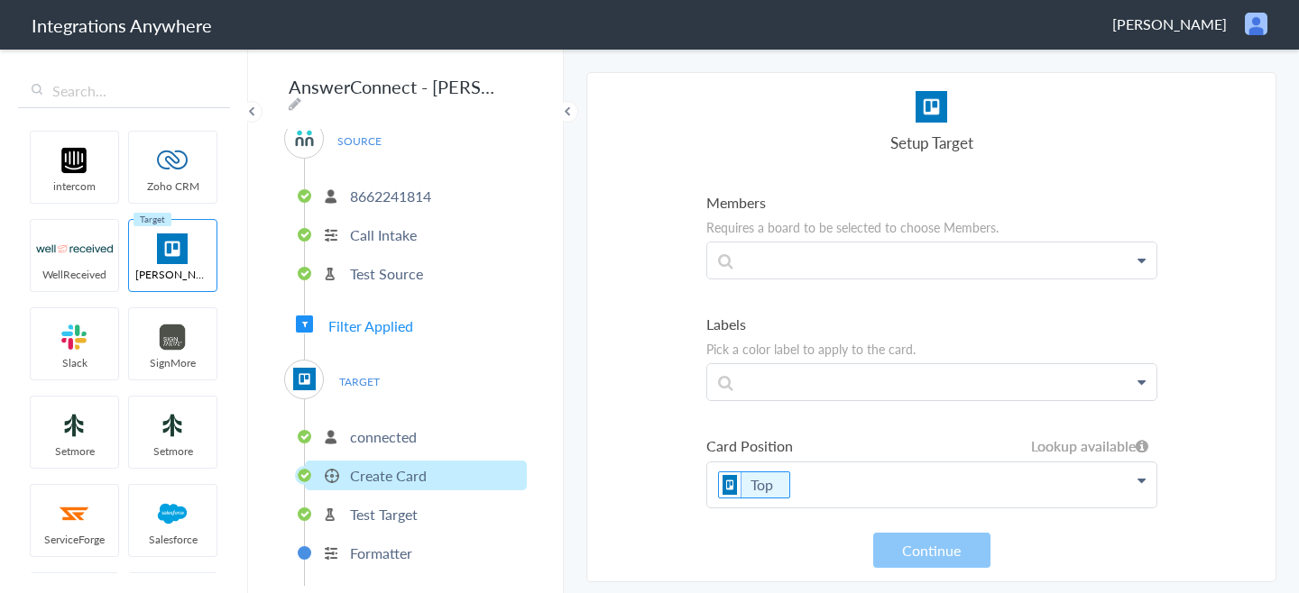
scroll to position [592, 0]
click at [426, 225] on li "Call Intake" at bounding box center [416, 235] width 222 height 30
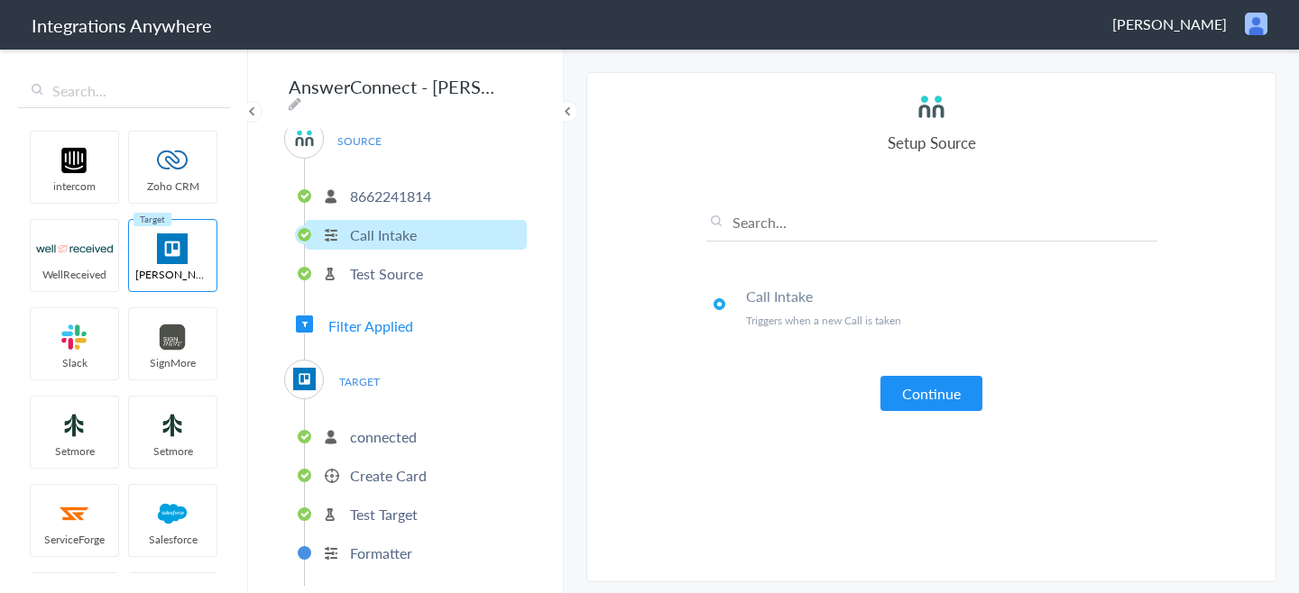
click at [363, 321] on span "Filter Applied" at bounding box center [370, 326] width 85 height 21
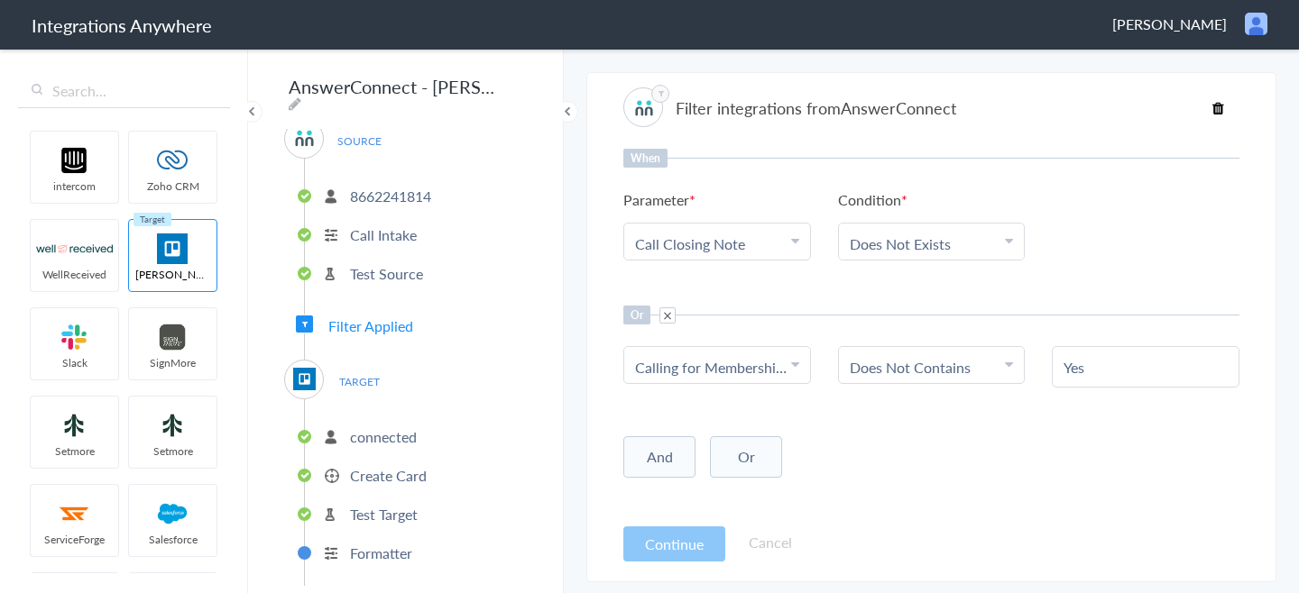
click at [906, 357] on link "Does Not Contains" at bounding box center [910, 367] width 121 height 21
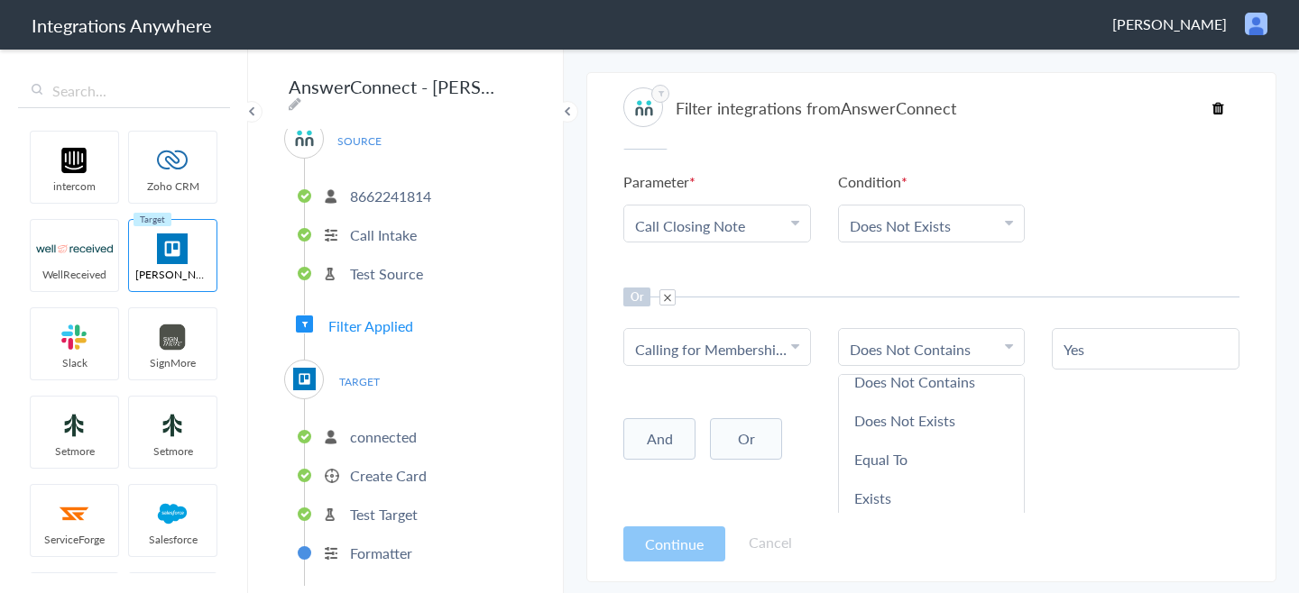
scroll to position [19, 0]
click at [822, 403] on div "When Parameter Choose Parameter Call Closing Note Name Email Phone Company's Na…" at bounding box center [931, 331] width 616 height 364
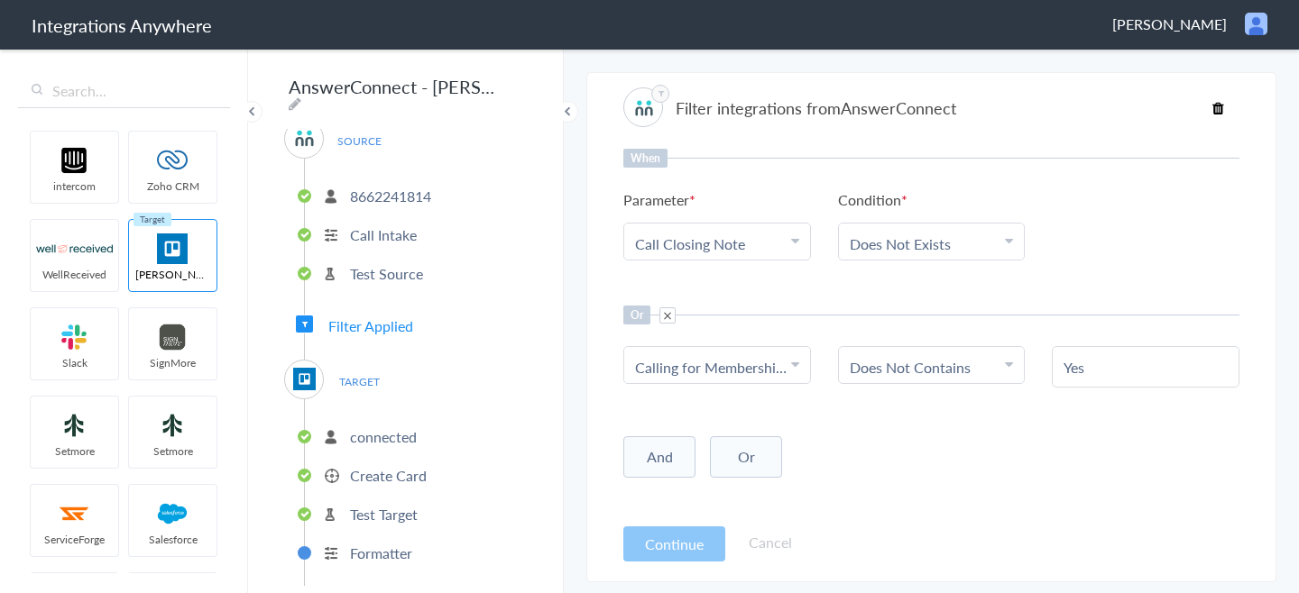
click at [986, 372] on li "Does Not Contains" at bounding box center [928, 367] width 156 height 21
click at [1145, 360] on input "Yes" at bounding box center [1145, 367] width 164 height 21
click at [946, 400] on div "When Parameter Choose Parameter Call Closing Note Name Email Phone Company's Na…" at bounding box center [931, 331] width 616 height 364
click at [1007, 419] on div "When Parameter Choose Parameter Call Closing Note Name Email Phone Company's Na…" at bounding box center [931, 331] width 616 height 364
click at [902, 403] on div "When Parameter Choose Parameter Call Closing Note Name Email Phone Company's Na…" at bounding box center [931, 331] width 616 height 364
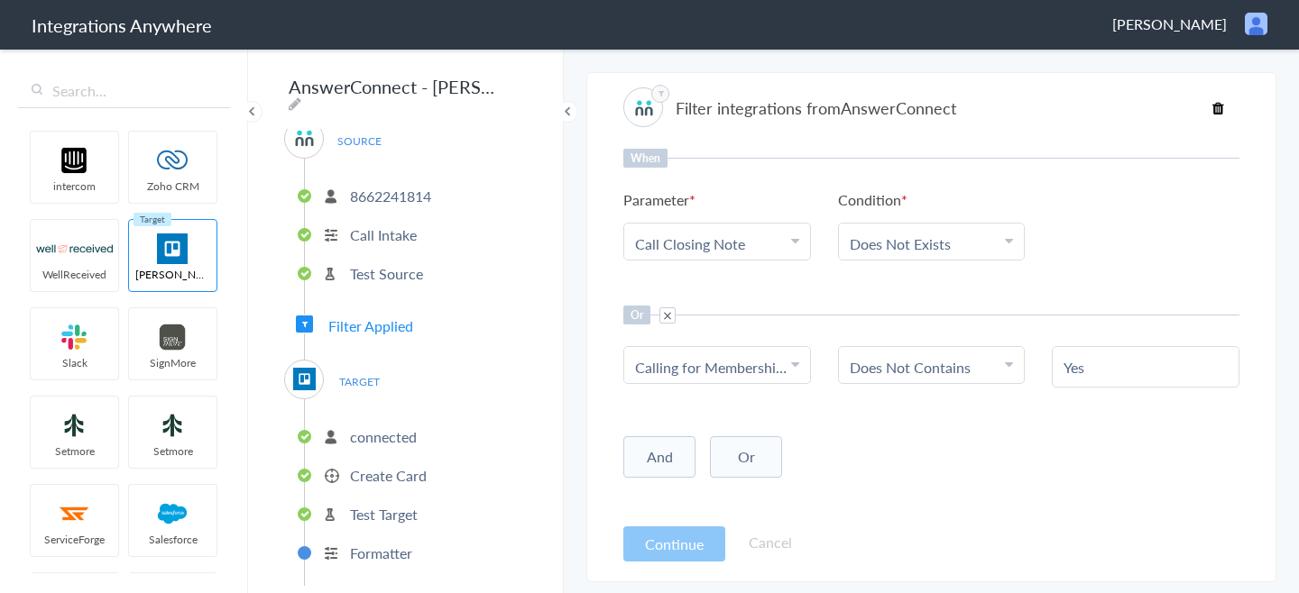
click at [1111, 366] on input "Yes" at bounding box center [1145, 367] width 164 height 21
click at [1110, 363] on input "Yes" at bounding box center [1145, 367] width 164 height 21
click at [695, 534] on button "Continue" at bounding box center [674, 544] width 102 height 35
click at [459, 332] on div "SOURCE 8662241814 Call Intake Test Source Filter Applied TARGET connected Creat…" at bounding box center [405, 357] width 243 height 457
click at [390, 342] on div "SOURCE 8662241814 Call Intake Test Source Filter Applied TARGET connected Creat…" at bounding box center [405, 357] width 243 height 457
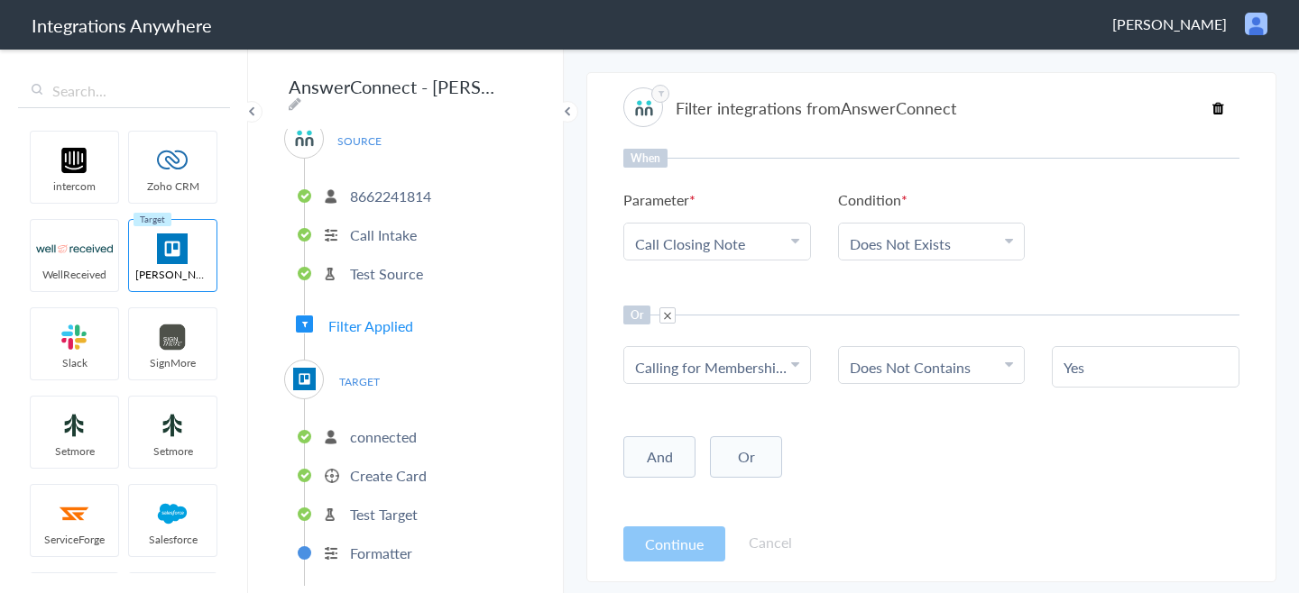
click at [395, 328] on span "Filter Applied" at bounding box center [370, 326] width 85 height 21
click at [407, 317] on span "Filter Applied" at bounding box center [370, 326] width 85 height 21
click at [1114, 371] on input "Yes" at bounding box center [1145, 367] width 164 height 21
click at [905, 443] on div "And Or Add Filter" at bounding box center [931, 455] width 616 height 45
drag, startPoint x: 822, startPoint y: 444, endPoint x: 821, endPoint y: 435, distance: 9.2
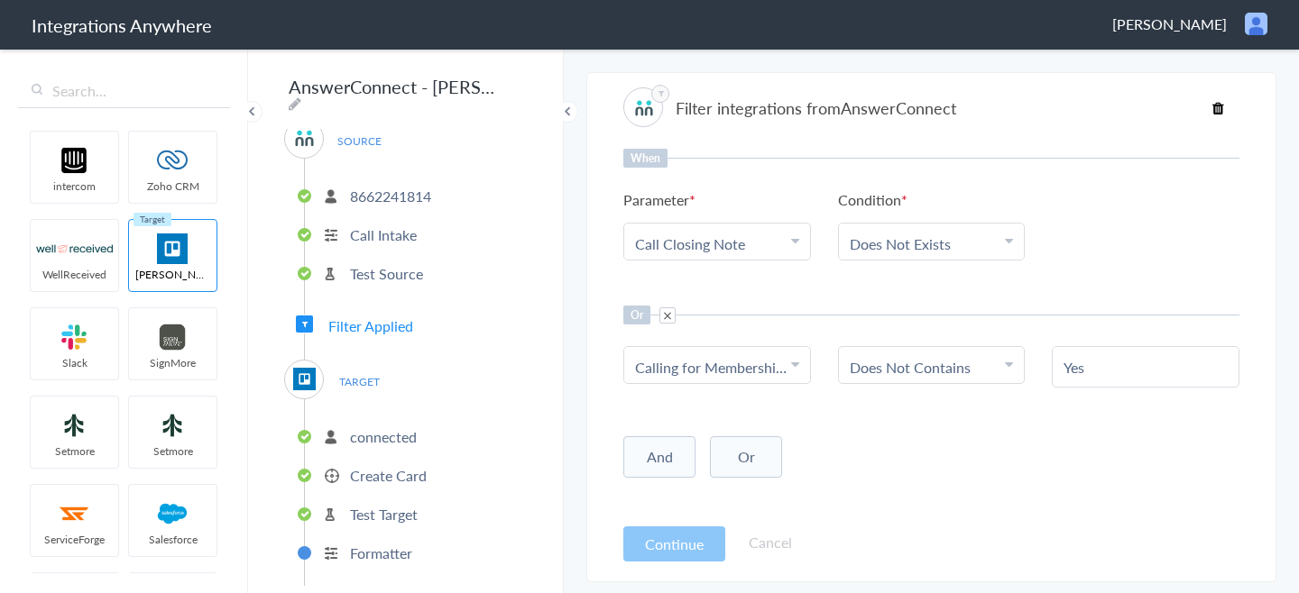
click at [822, 444] on div "And Or Add Filter" at bounding box center [931, 455] width 616 height 45
click at [822, 425] on div "When Parameter Choose Parameter Call Closing Note Name Email Phone Company's Na…" at bounding box center [931, 331] width 616 height 364
click at [713, 365] on link "Calling for Membership, Billing, Insurance or Claims?" at bounding box center [801, 367] width 333 height 21
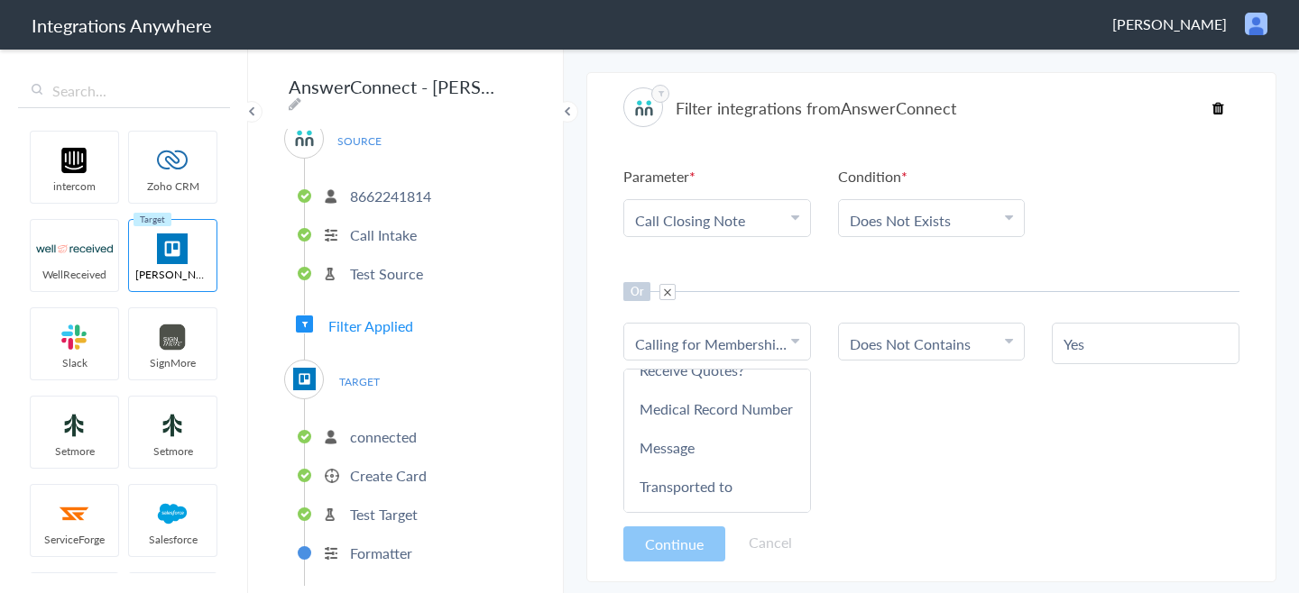
scroll to position [337, 0]
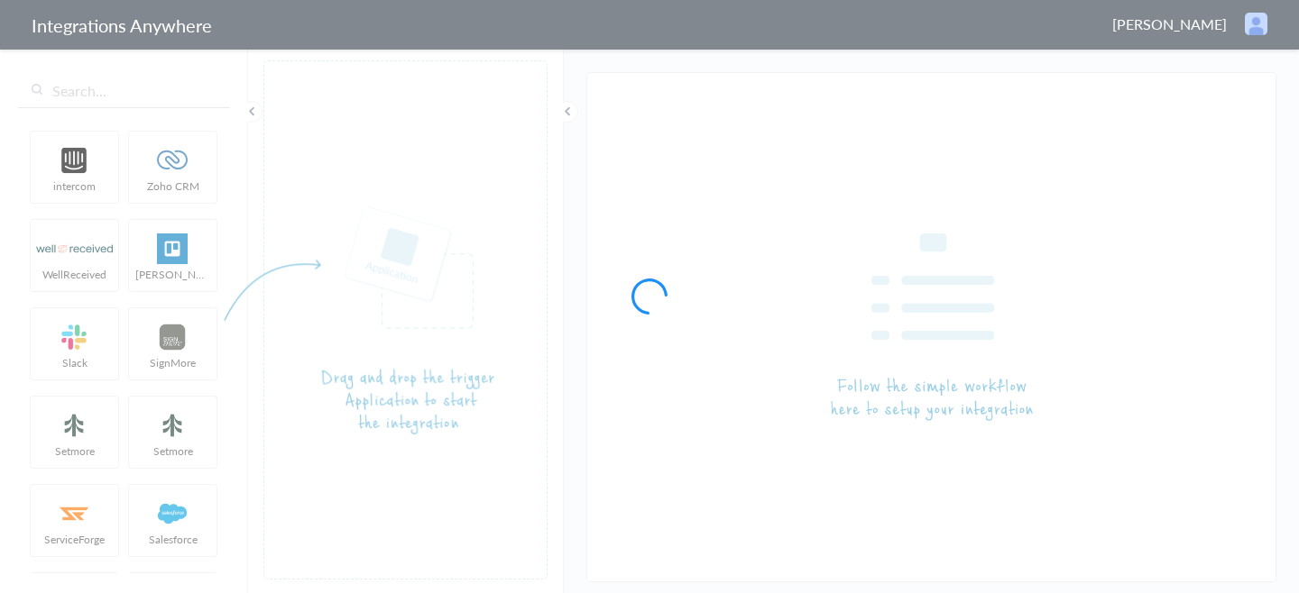
type input "AnswerConnect - [PERSON_NAME]"
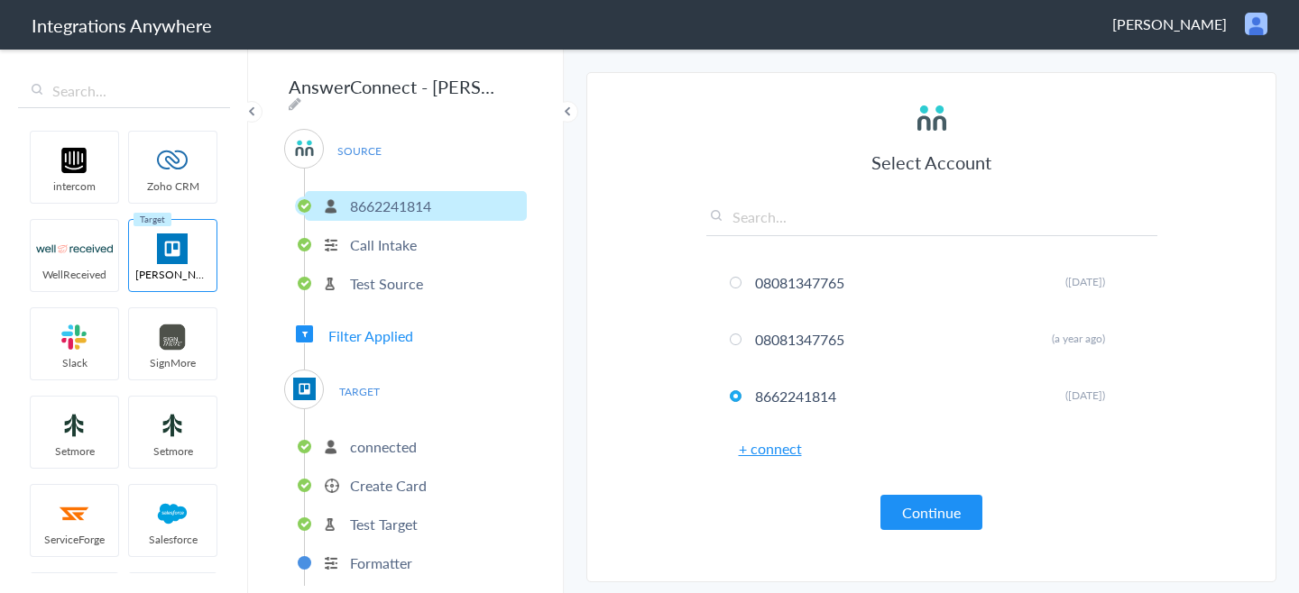
click at [431, 336] on div "SOURCE [PHONE_NUMBER] Call Intake Test Source Filter Applied TARGET connected C…" at bounding box center [405, 357] width 243 height 457
click at [412, 333] on span "Filter Applied" at bounding box center [370, 336] width 85 height 21
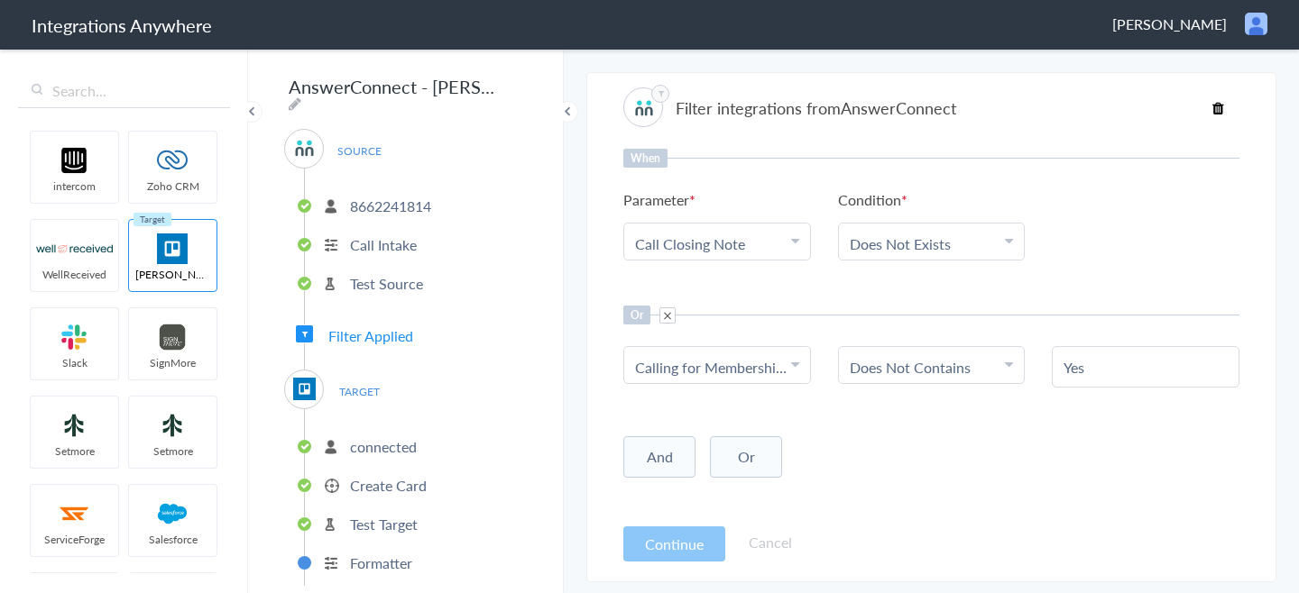
click at [666, 314] on span at bounding box center [667, 316] width 16 height 16
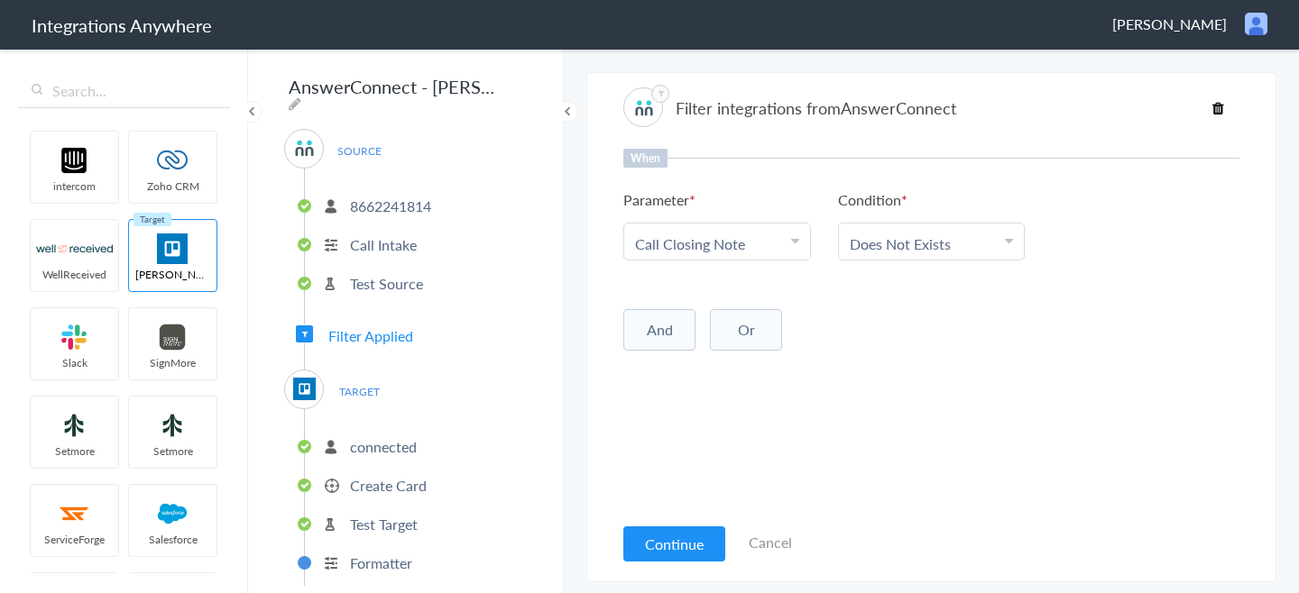
click at [757, 334] on button "Or" at bounding box center [746, 329] width 72 height 41
click at [791, 372] on div "Choose Parameter" at bounding box center [717, 367] width 164 height 21
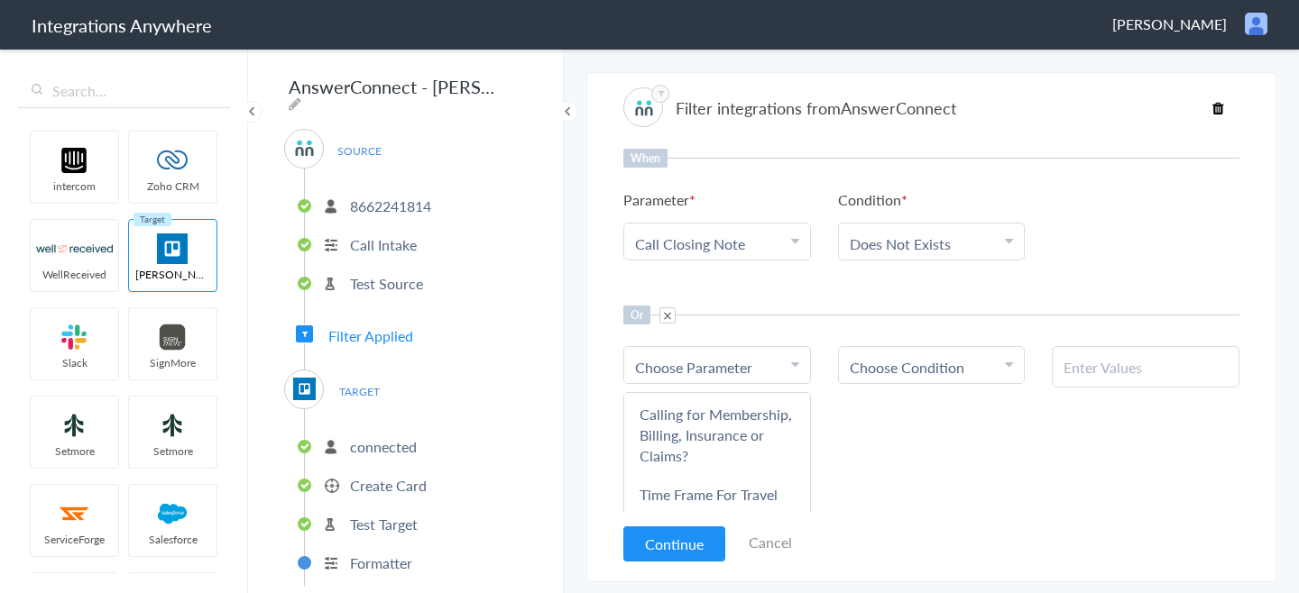
scroll to position [576, 0]
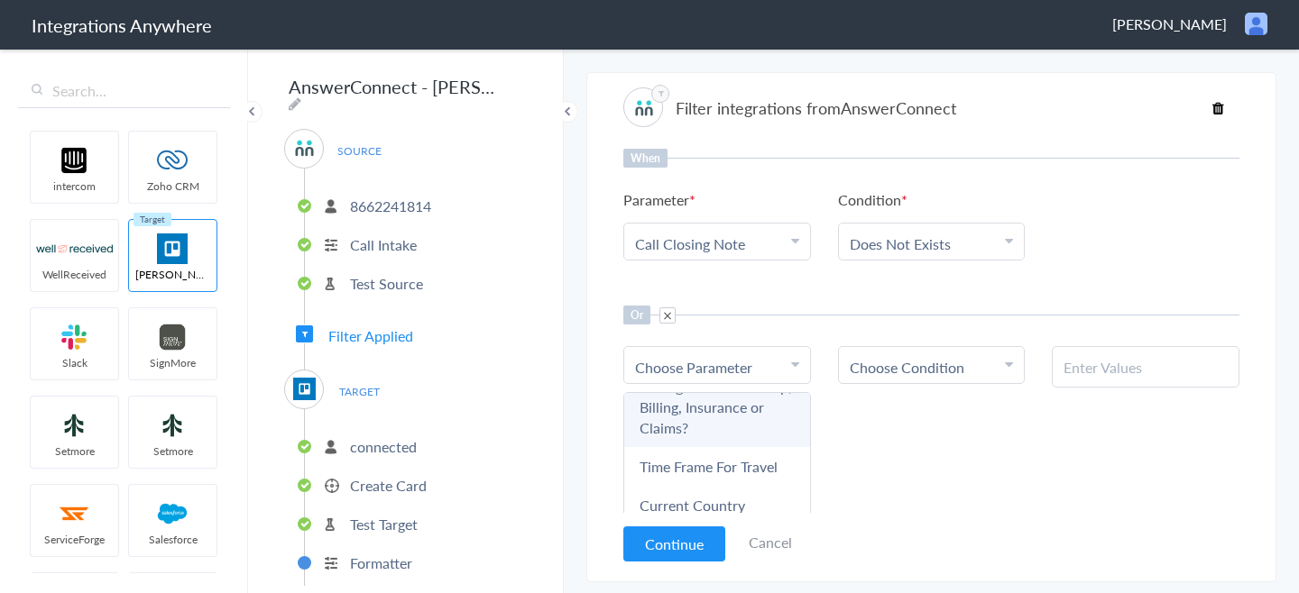
click at [734, 441] on link "Calling for Membership, Billing, Insurance or Claims?" at bounding box center [717, 407] width 186 height 80
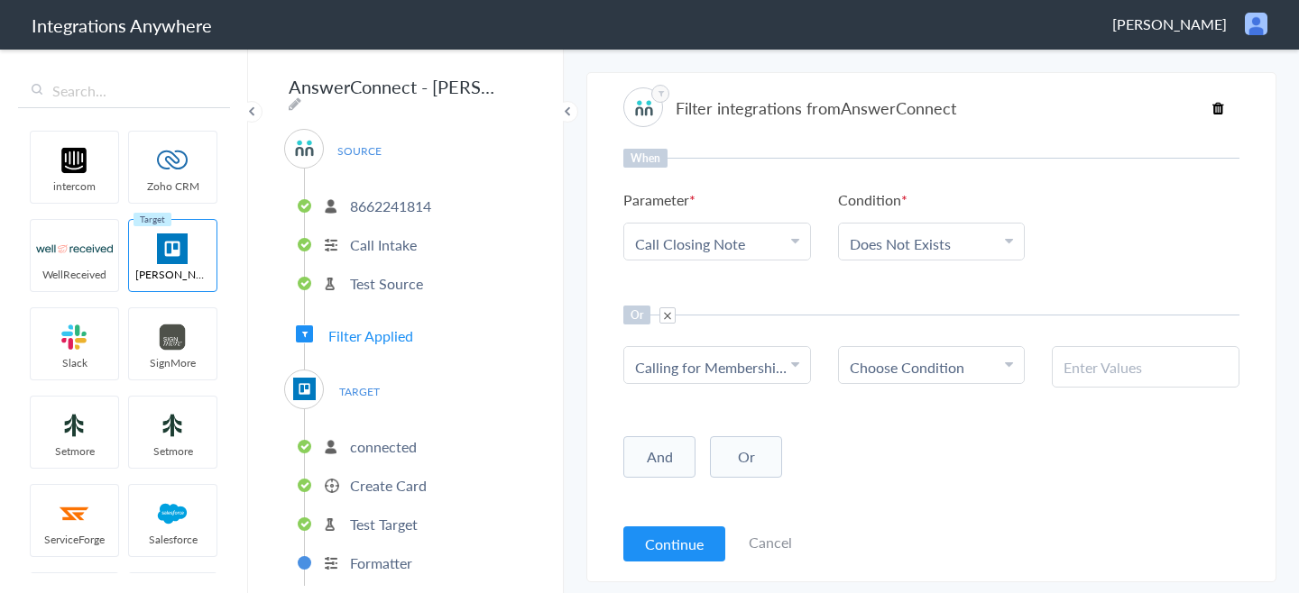
click at [905, 372] on span "Choose Condition" at bounding box center [907, 367] width 115 height 21
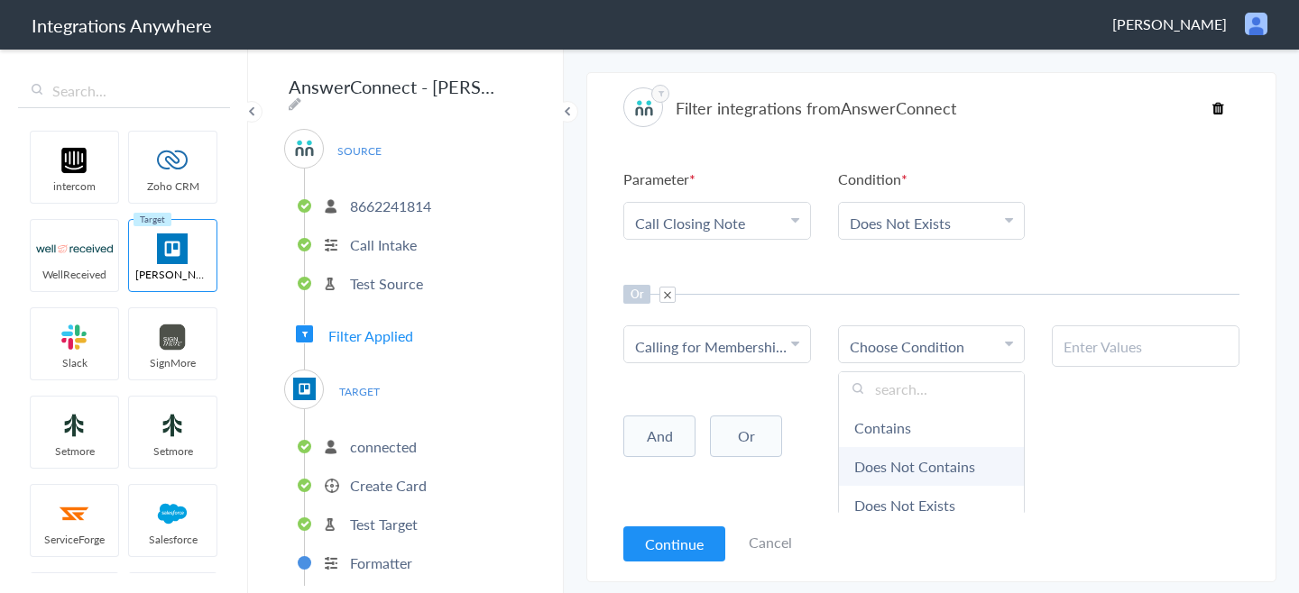
scroll to position [9, 0]
click at [927, 469] on link "Does Not Contains" at bounding box center [932, 464] width 186 height 39
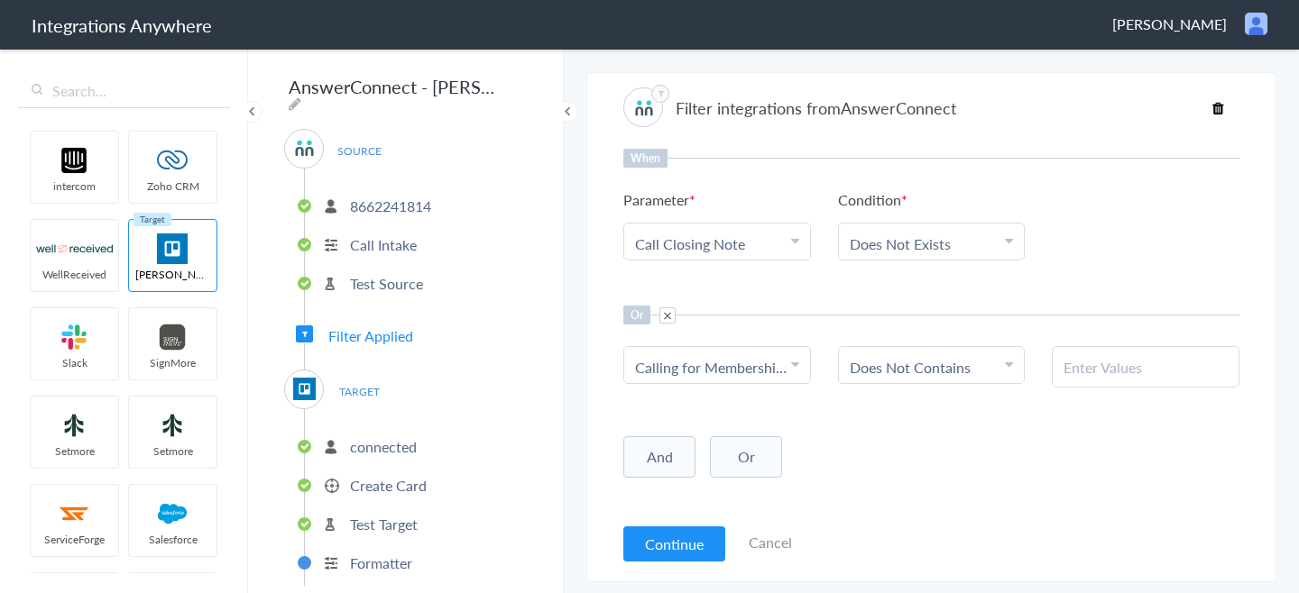
click at [1122, 337] on div "Or Choose Parameter Calling for Membership, Billing, Insurance or Claims? Name …" at bounding box center [931, 347] width 616 height 82
click at [1082, 370] on input "text" at bounding box center [1145, 367] width 164 height 21
type input "Yes"
click at [692, 538] on button "Continue" at bounding box center [674, 544] width 102 height 35
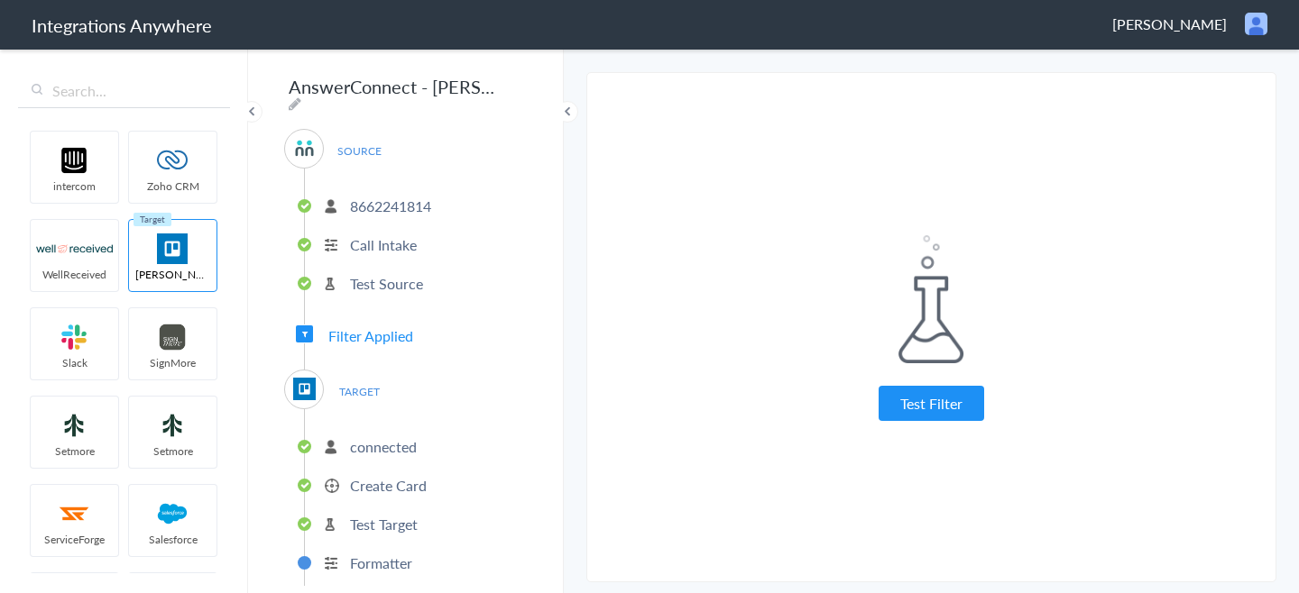
click at [905, 400] on button "Test Filter" at bounding box center [931, 403] width 106 height 35
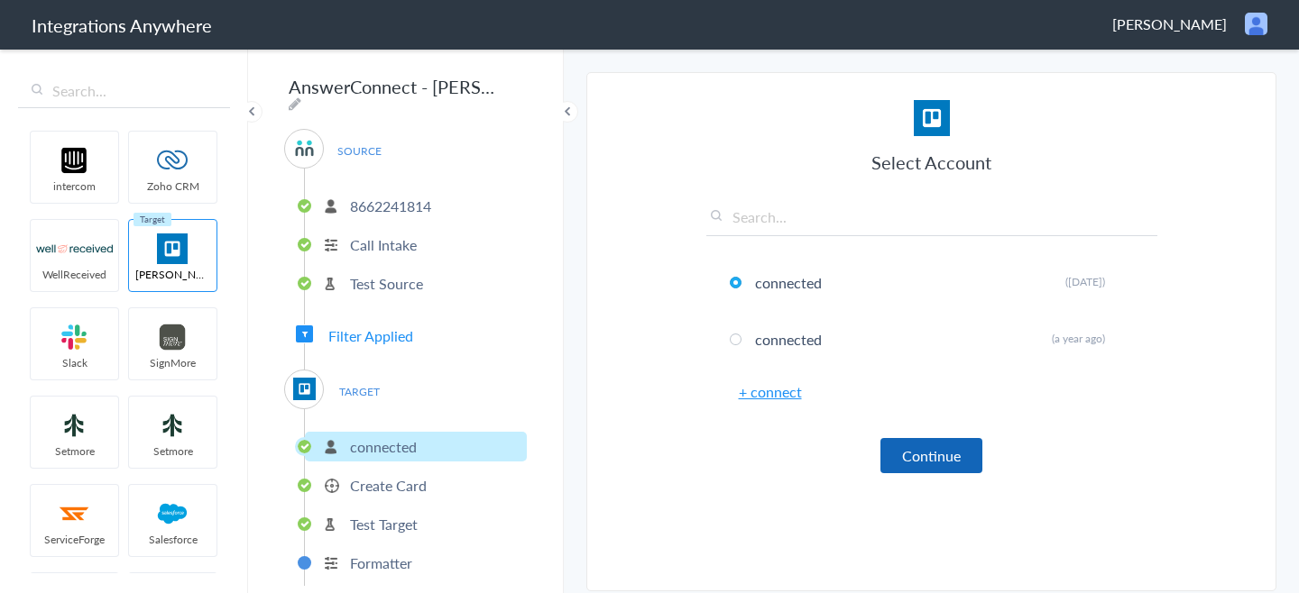
click at [896, 449] on button "Continue" at bounding box center [931, 455] width 102 height 35
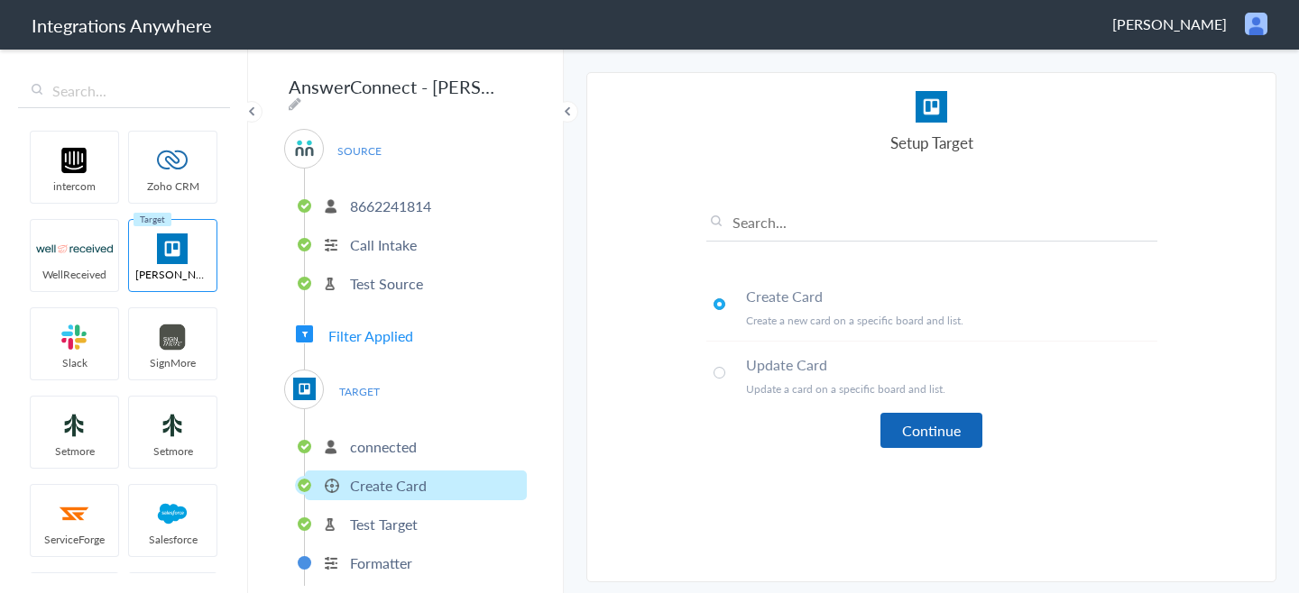
click at [938, 435] on button "Continue" at bounding box center [931, 430] width 102 height 35
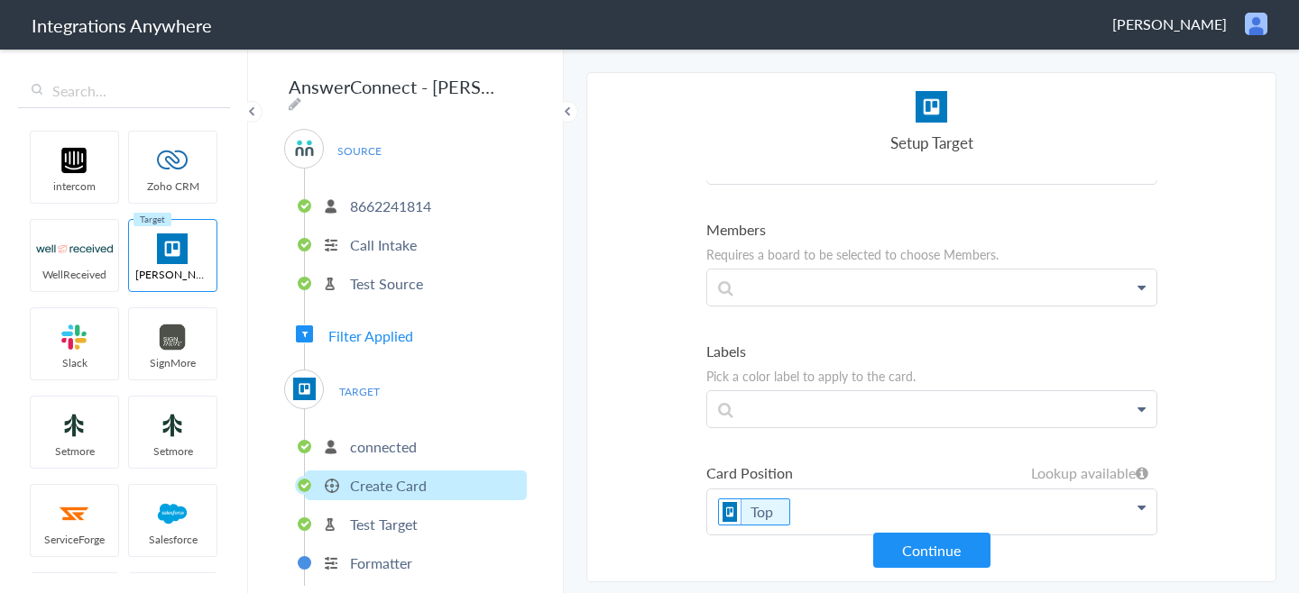
scroll to position [592, 0]
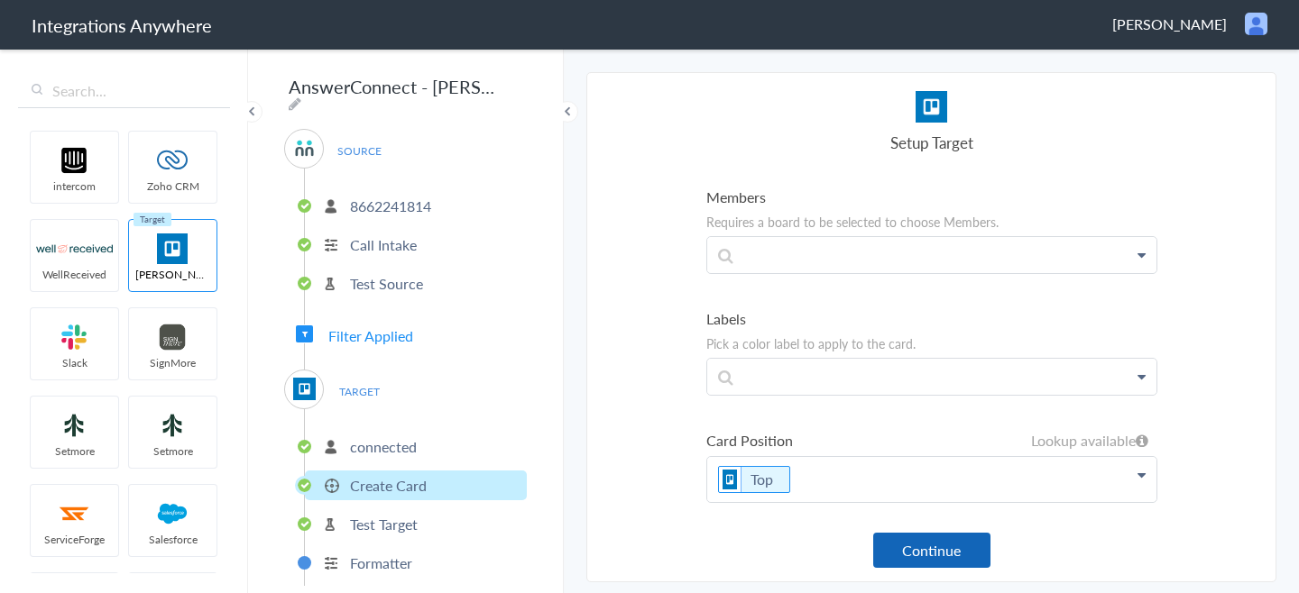
click at [952, 545] on button "Continue" at bounding box center [931, 550] width 117 height 35
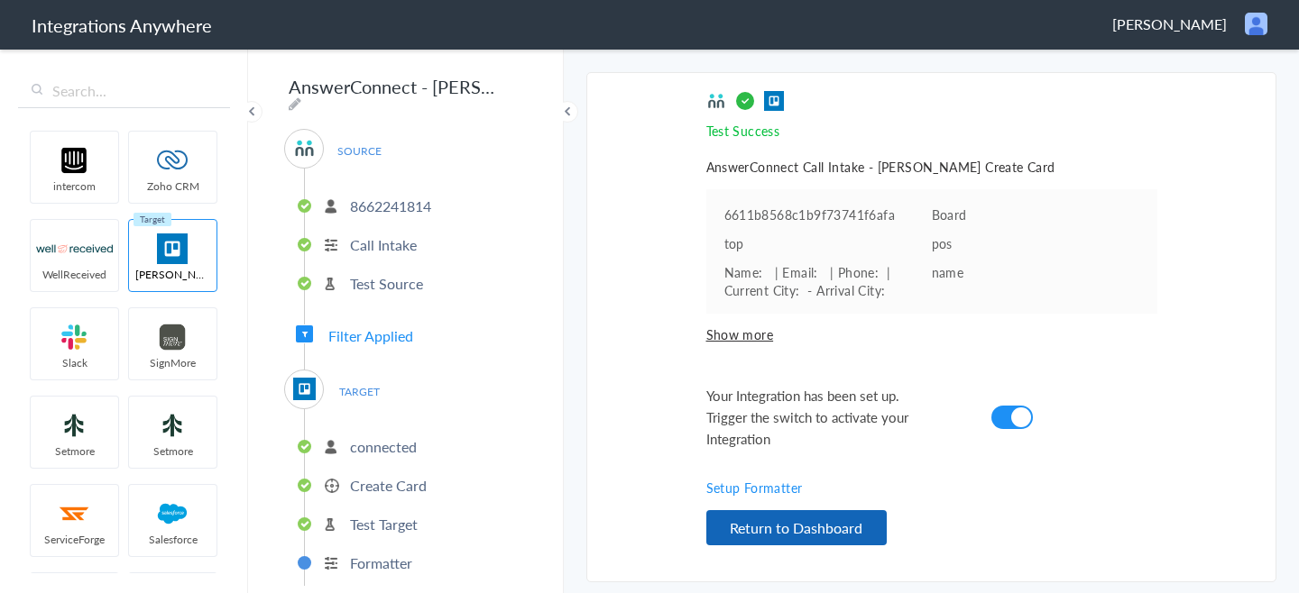
click at [853, 523] on button "Return to Dashboard" at bounding box center [796, 527] width 180 height 35
